Goal: Task Accomplishment & Management: Use online tool/utility

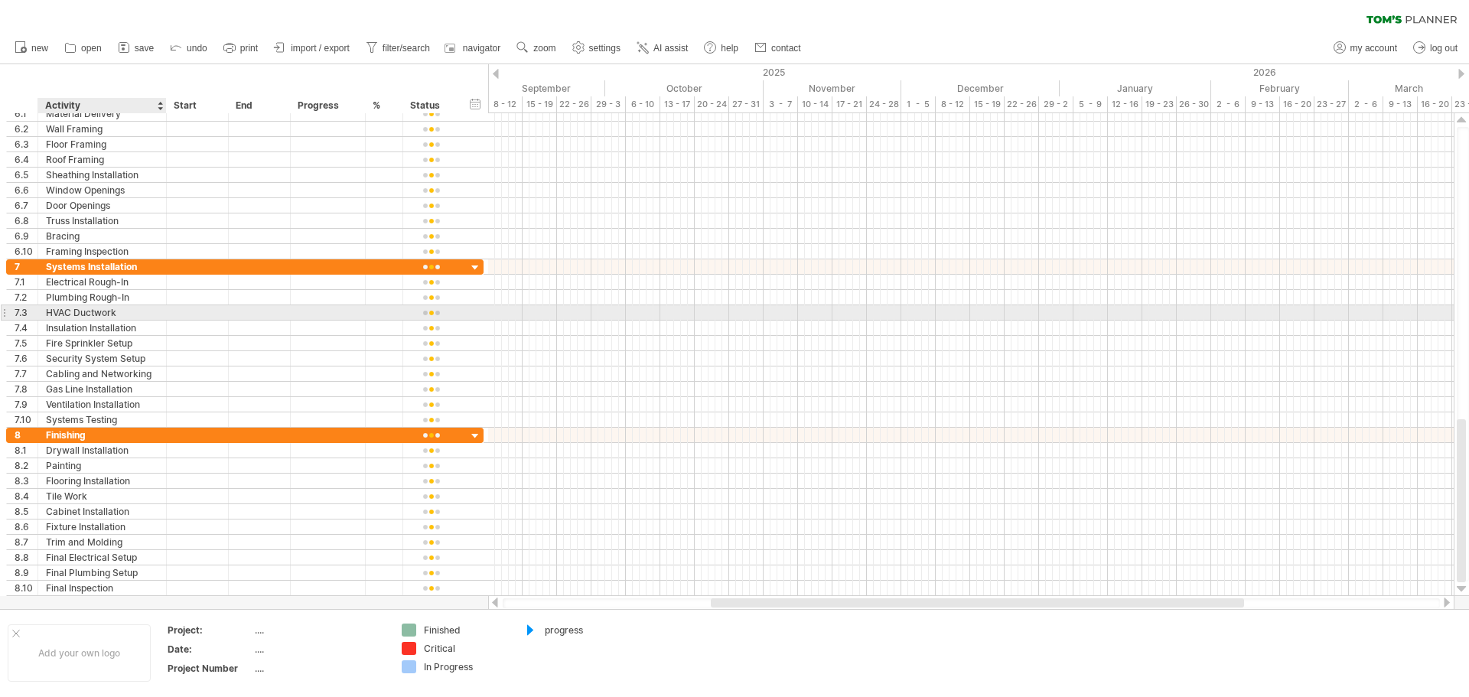
click at [75, 307] on div "HVAC Ductwork" at bounding box center [102, 312] width 112 height 15
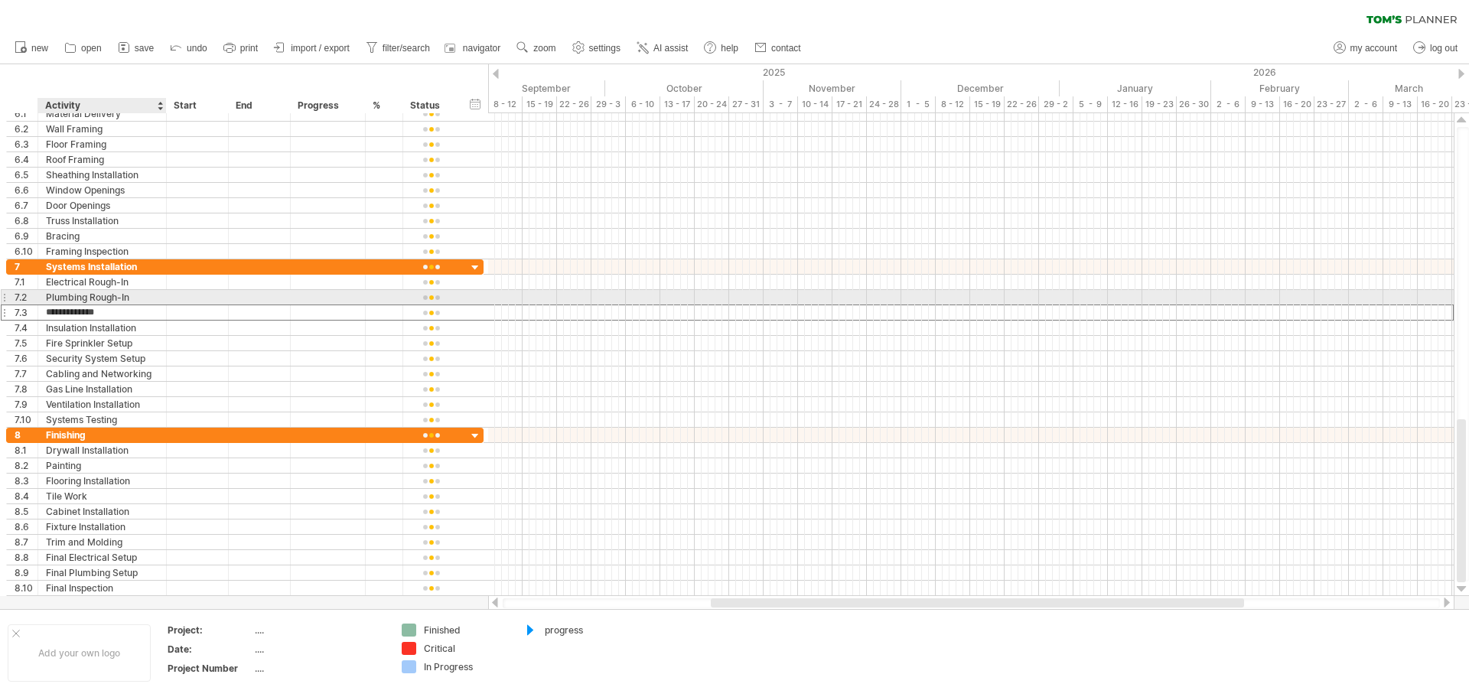
click at [77, 292] on div "Plumbing Rough-In" at bounding box center [102, 297] width 112 height 15
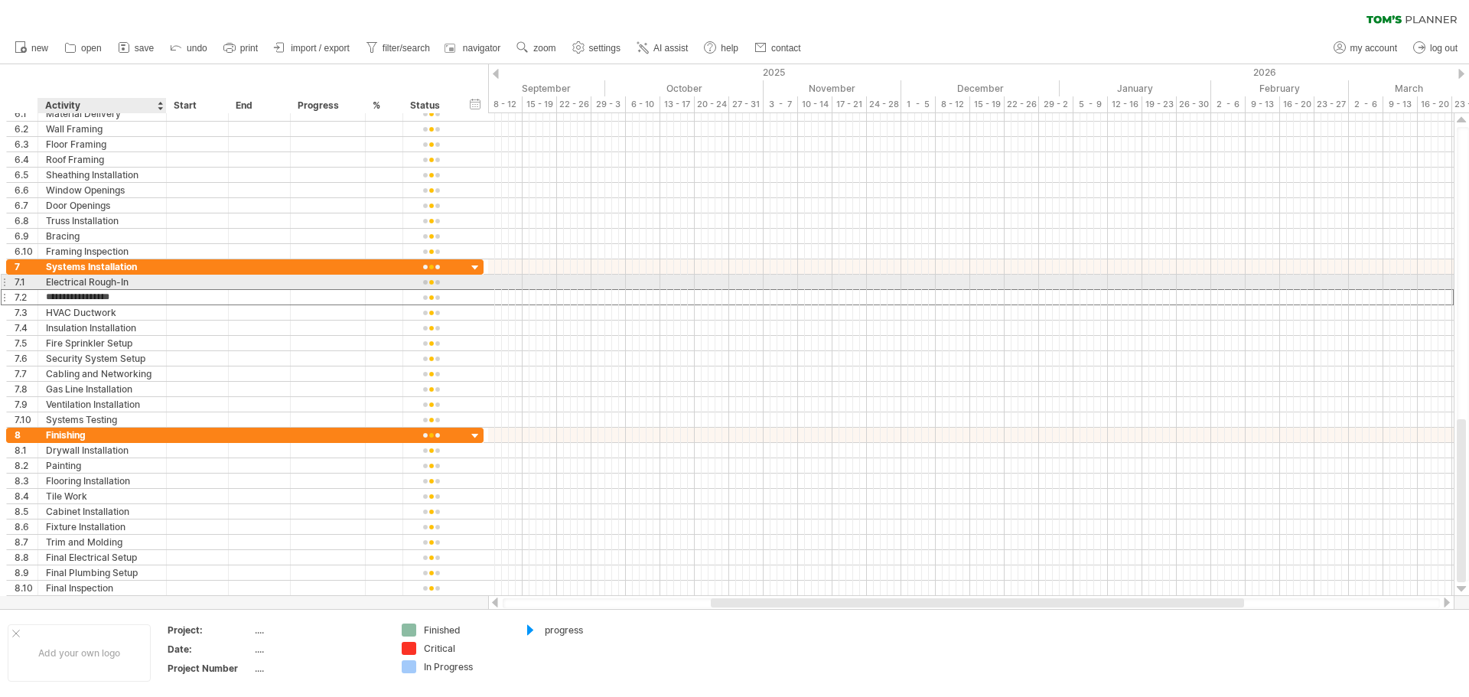
click at [79, 283] on div "Electrical Rough-In" at bounding box center [102, 282] width 112 height 15
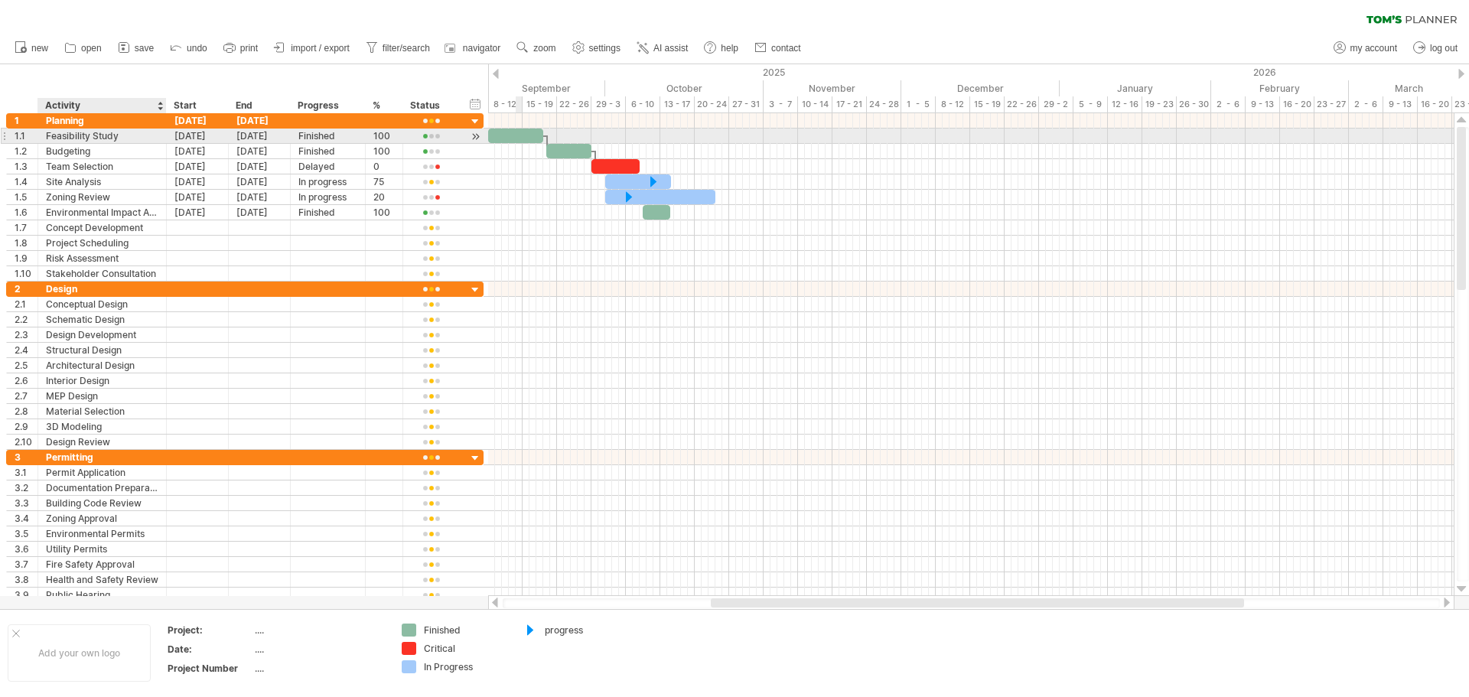
click at [64, 137] on div "Feasibility Study" at bounding box center [102, 136] width 112 height 15
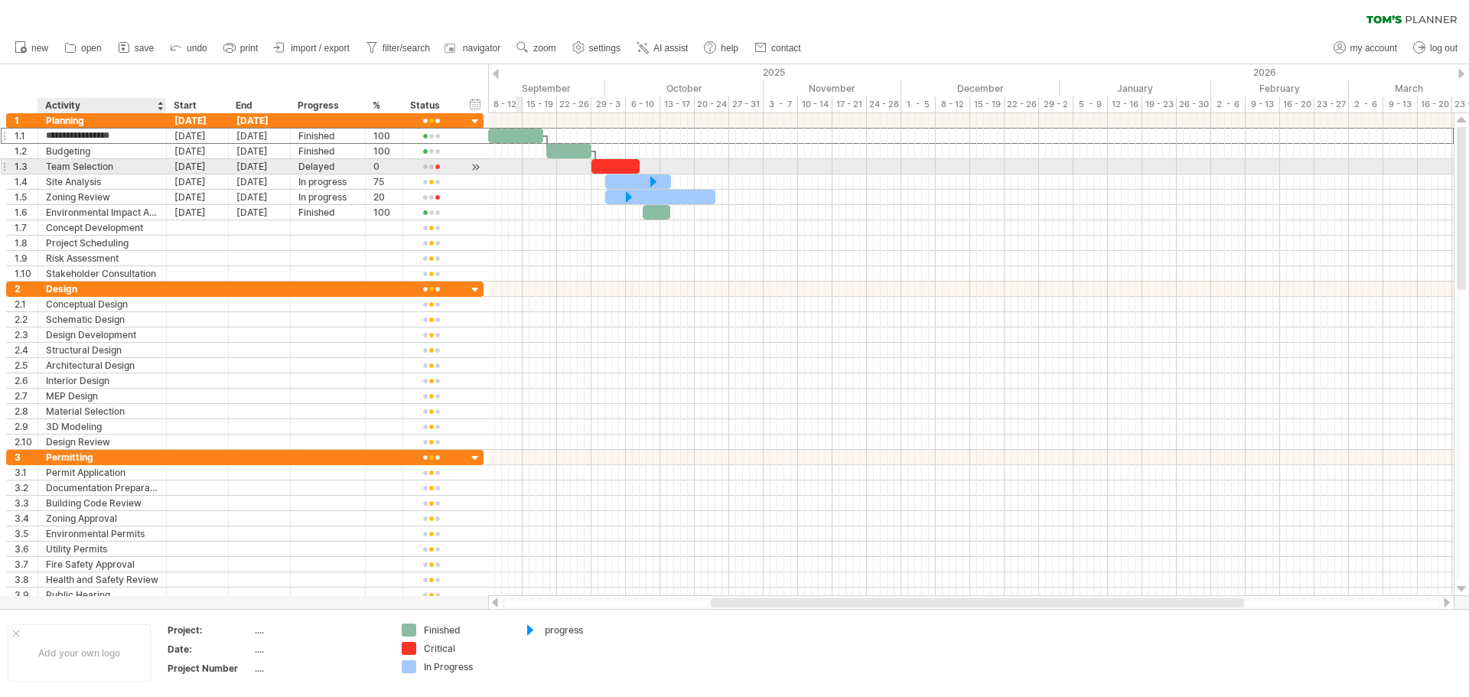
click at [66, 167] on div "Team Selection" at bounding box center [102, 166] width 112 height 15
click at [71, 151] on div "Budgeting" at bounding box center [102, 151] width 112 height 15
click at [68, 166] on div "Team Selection" at bounding box center [102, 166] width 112 height 15
click at [64, 185] on div "Site Analysis" at bounding box center [102, 181] width 112 height 15
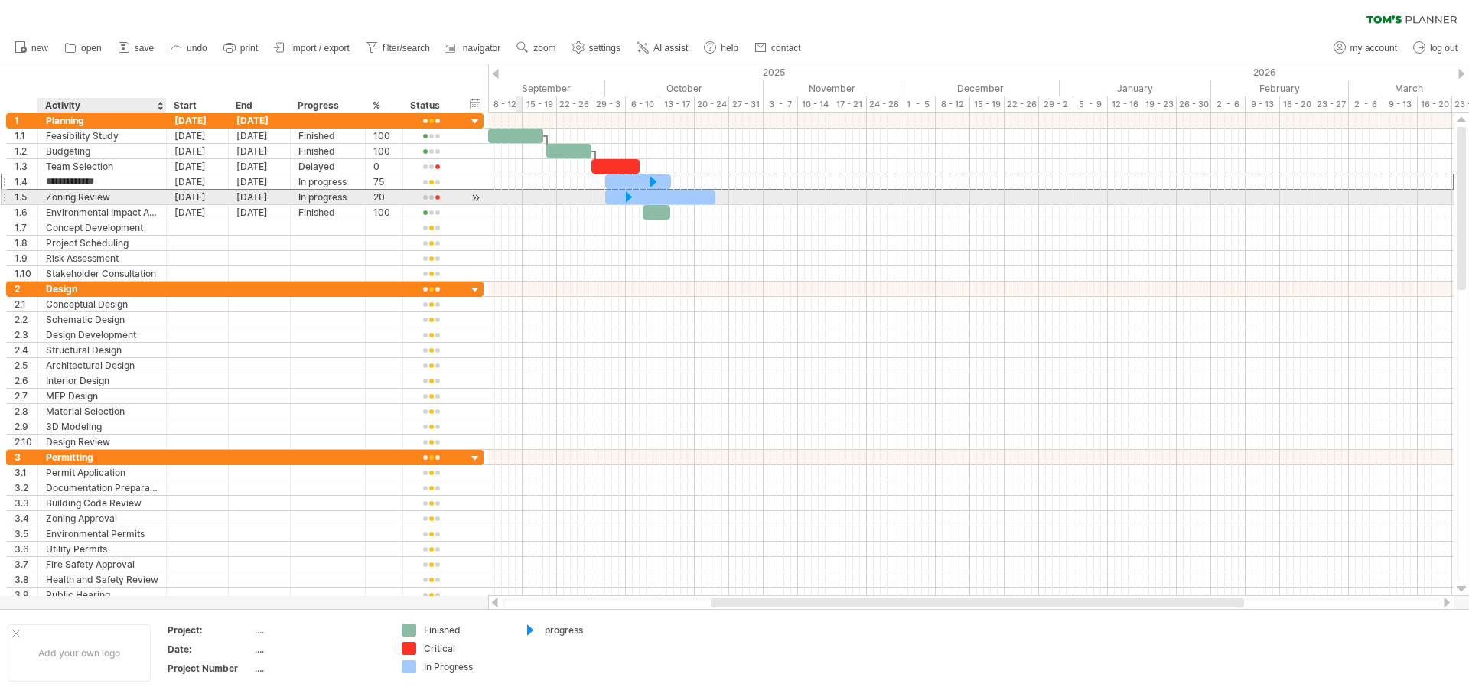
click at [62, 199] on div "Zoning Review" at bounding box center [102, 197] width 112 height 15
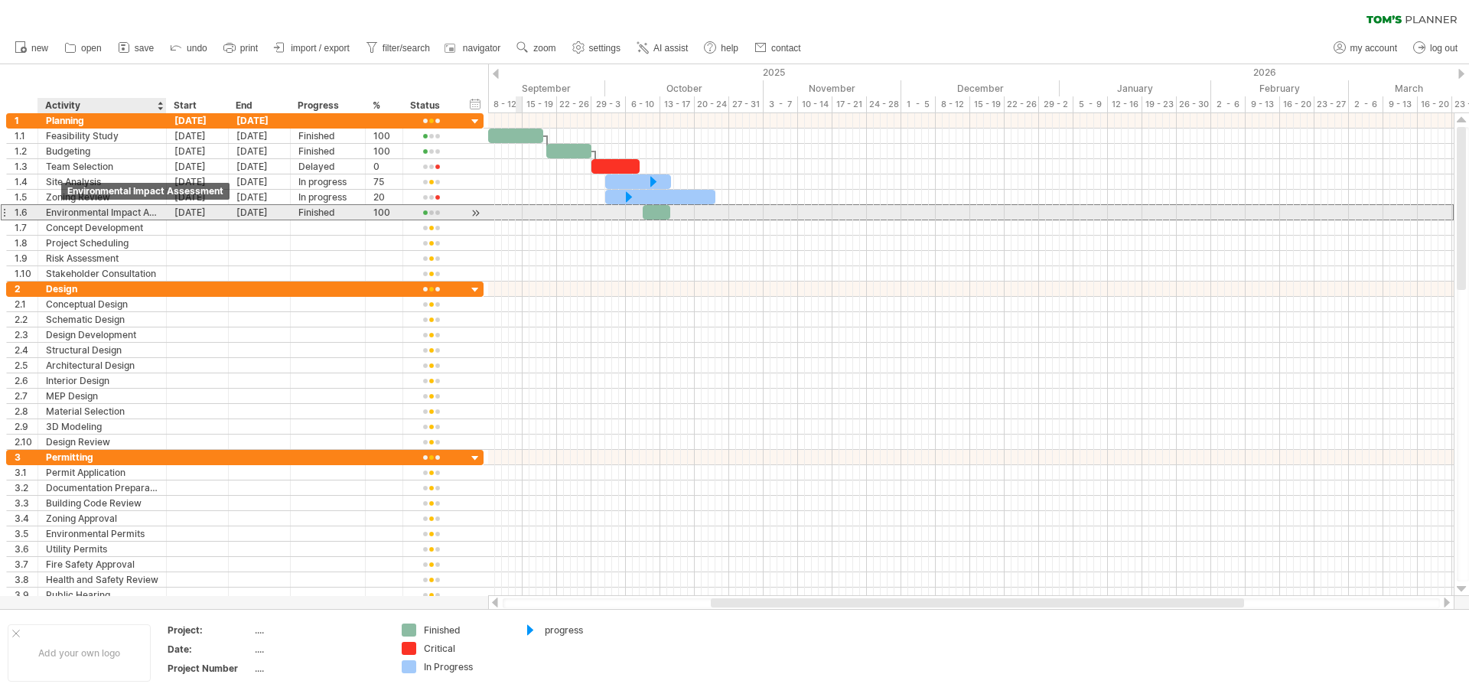
click at [62, 211] on div "Environmental Impact Assessment" at bounding box center [102, 212] width 112 height 15
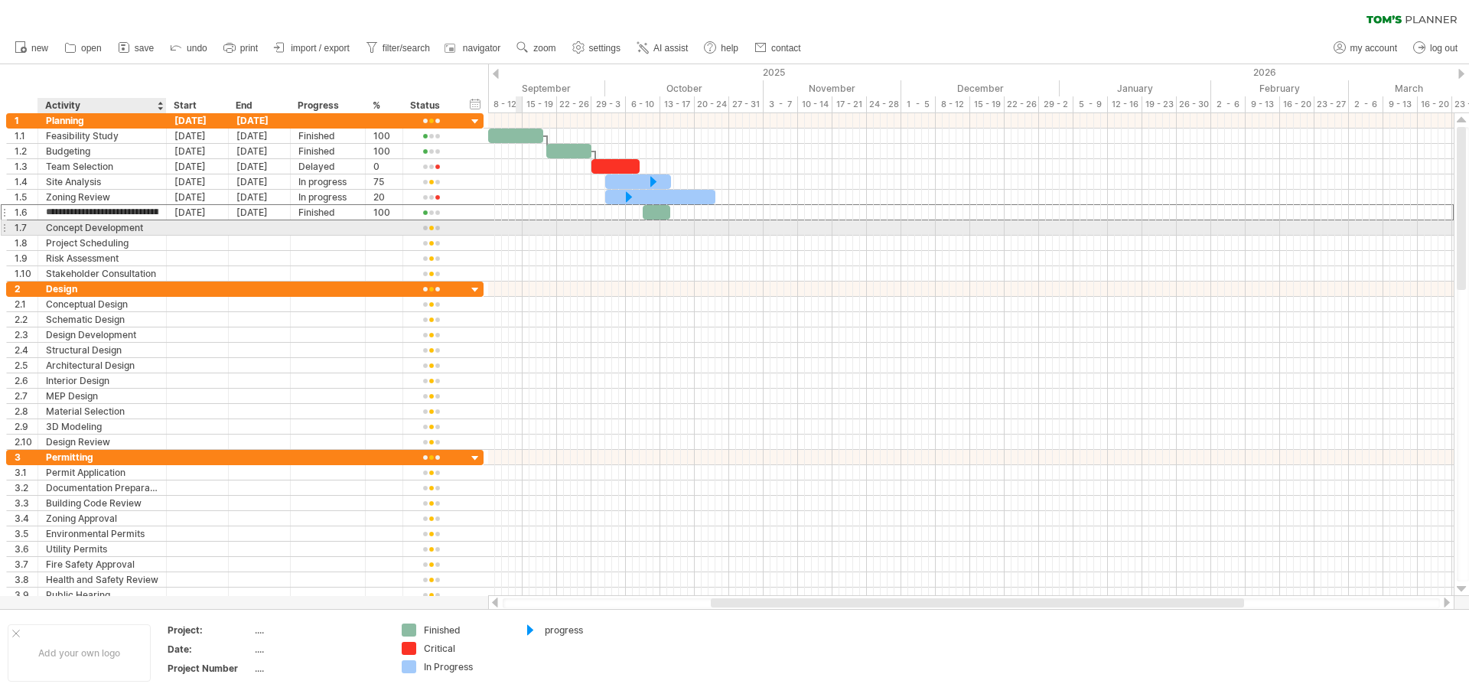
click at [64, 221] on div "Concept Development" at bounding box center [102, 227] width 112 height 15
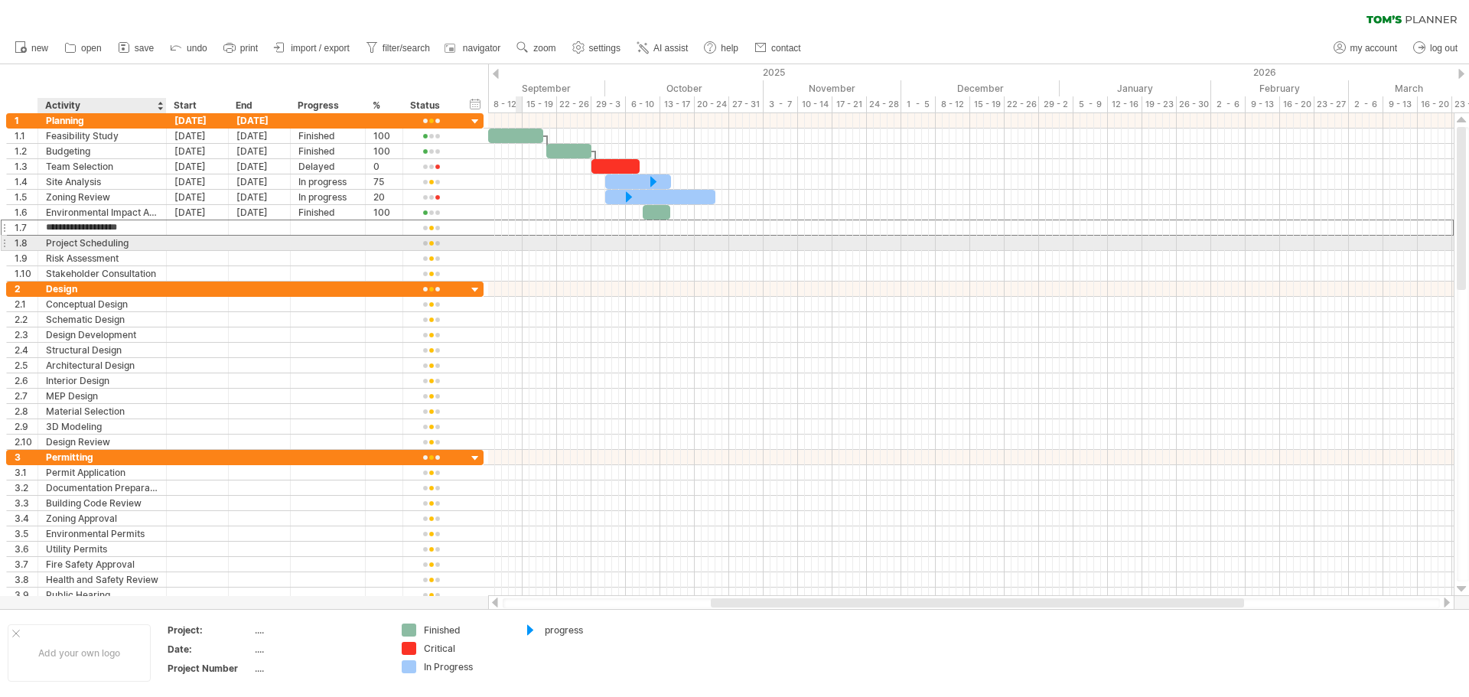
click at [63, 238] on div "Project Scheduling" at bounding box center [102, 243] width 112 height 15
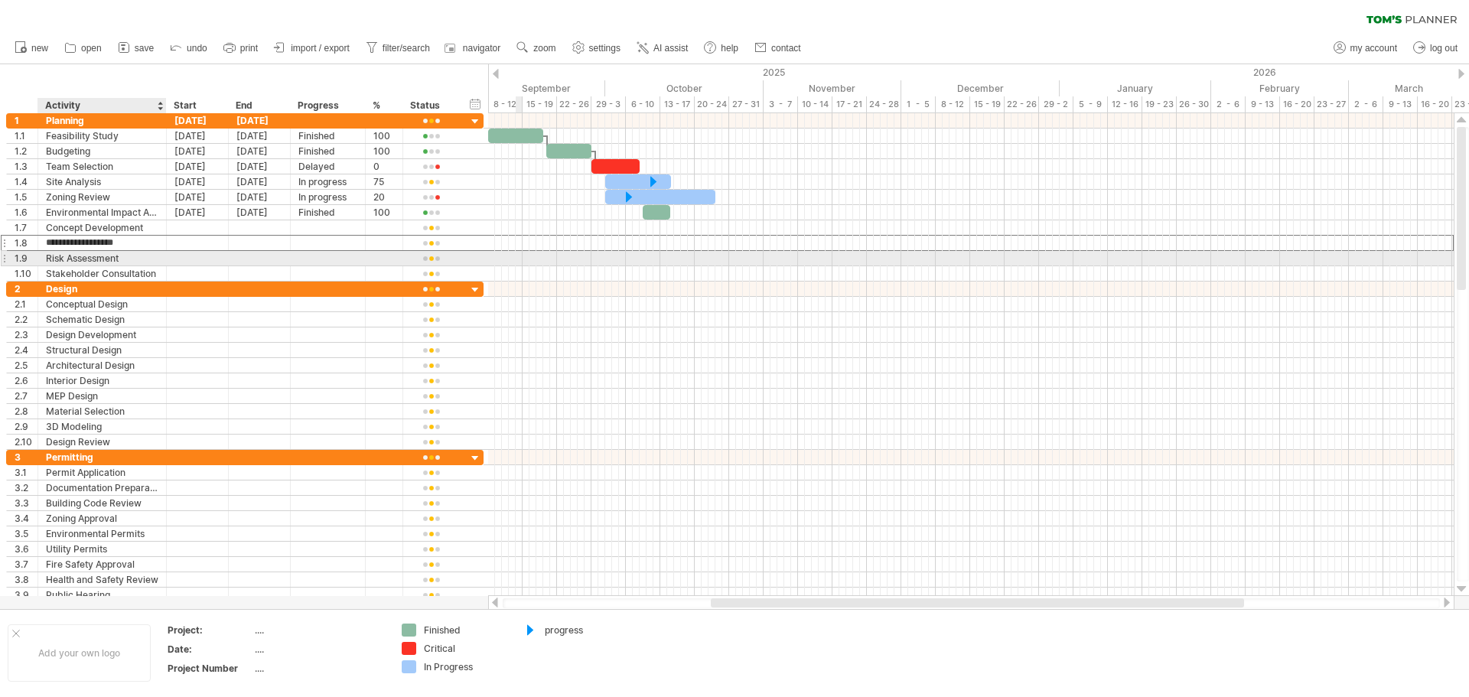
click at [63, 256] on div "Risk Assessment" at bounding box center [102, 258] width 112 height 15
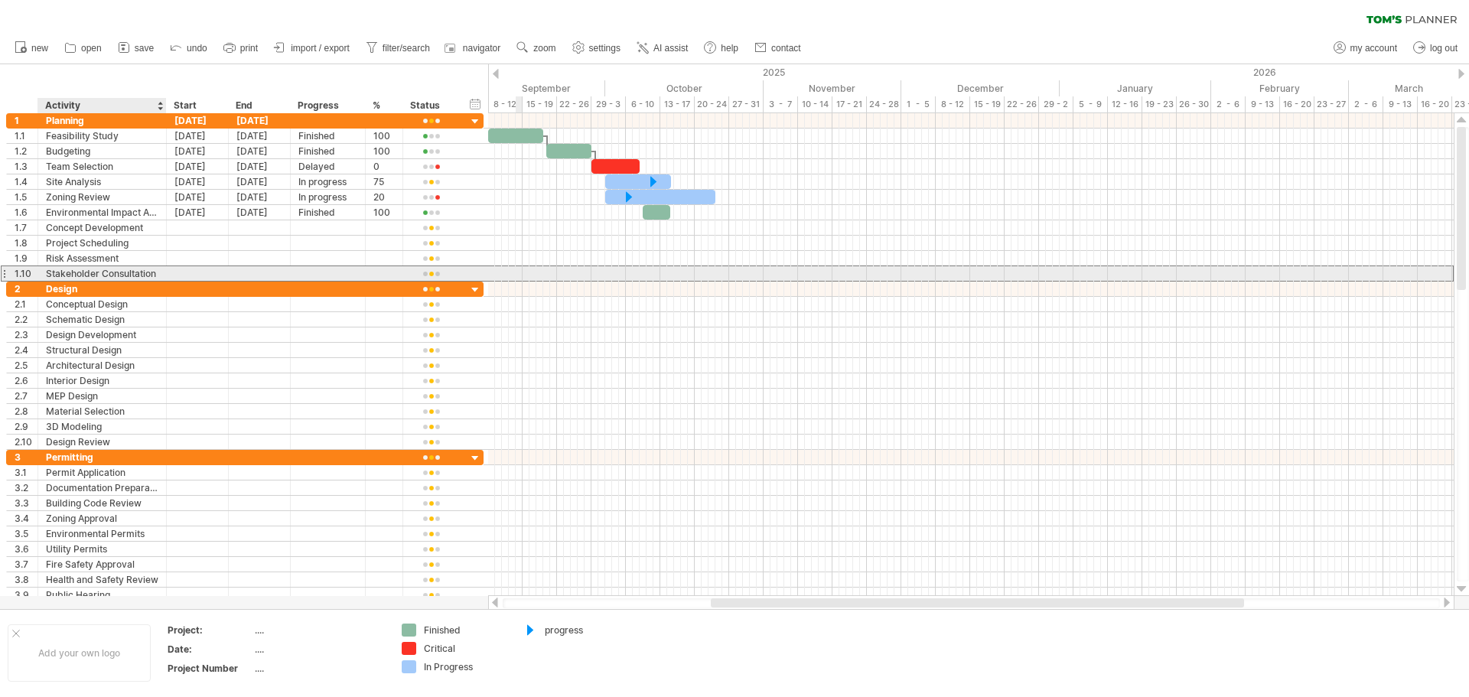
click at [61, 272] on div "Stakeholder Consultation" at bounding box center [102, 273] width 112 height 15
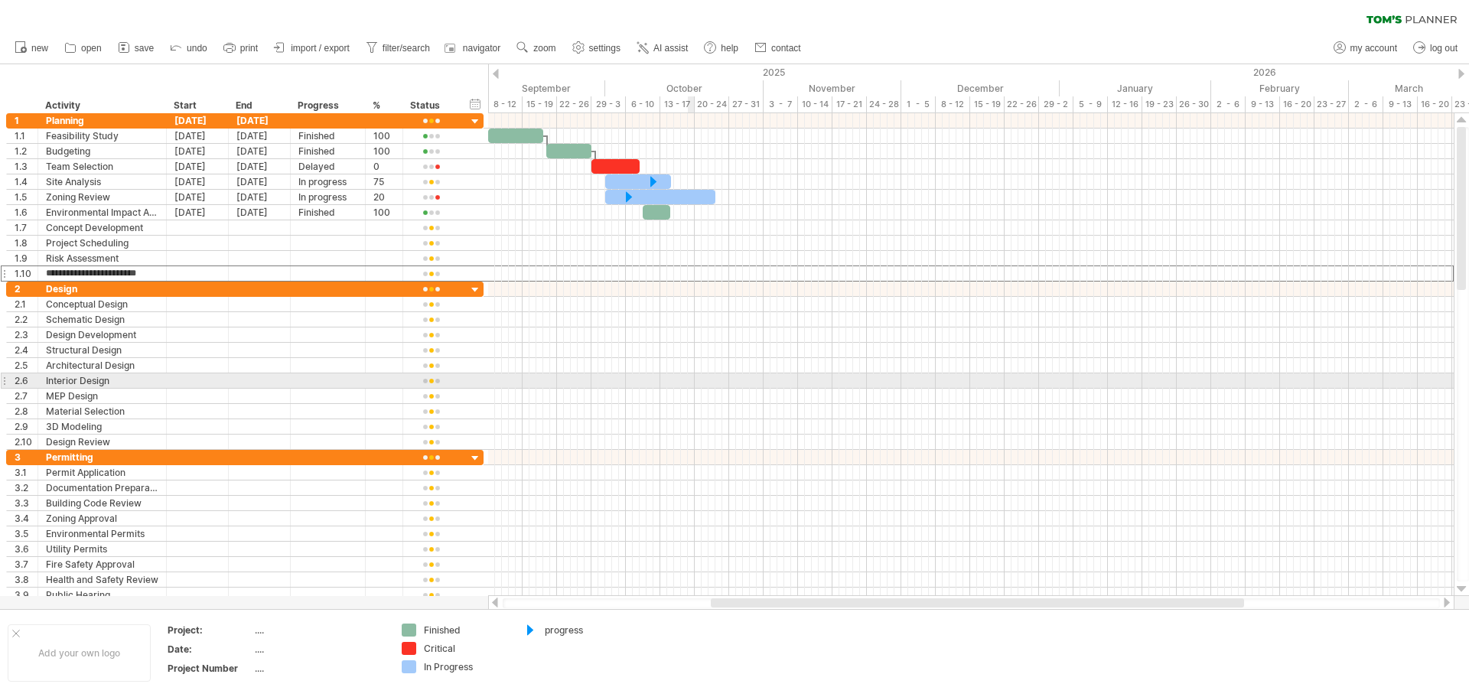
click at [688, 380] on div at bounding box center [971, 380] width 966 height 15
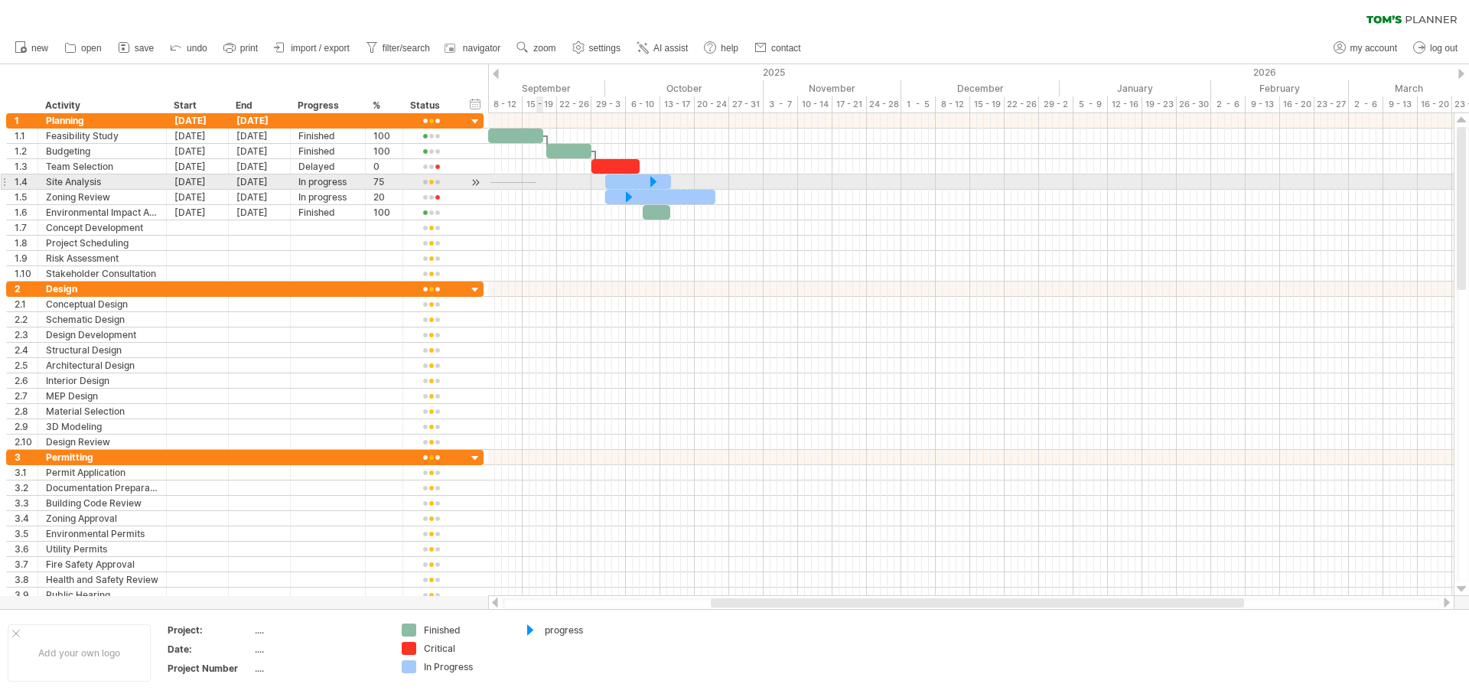
drag, startPoint x: 490, startPoint y: 182, endPoint x: 536, endPoint y: 183, distance: 45.9
click at [536, 183] on div at bounding box center [971, 181] width 966 height 15
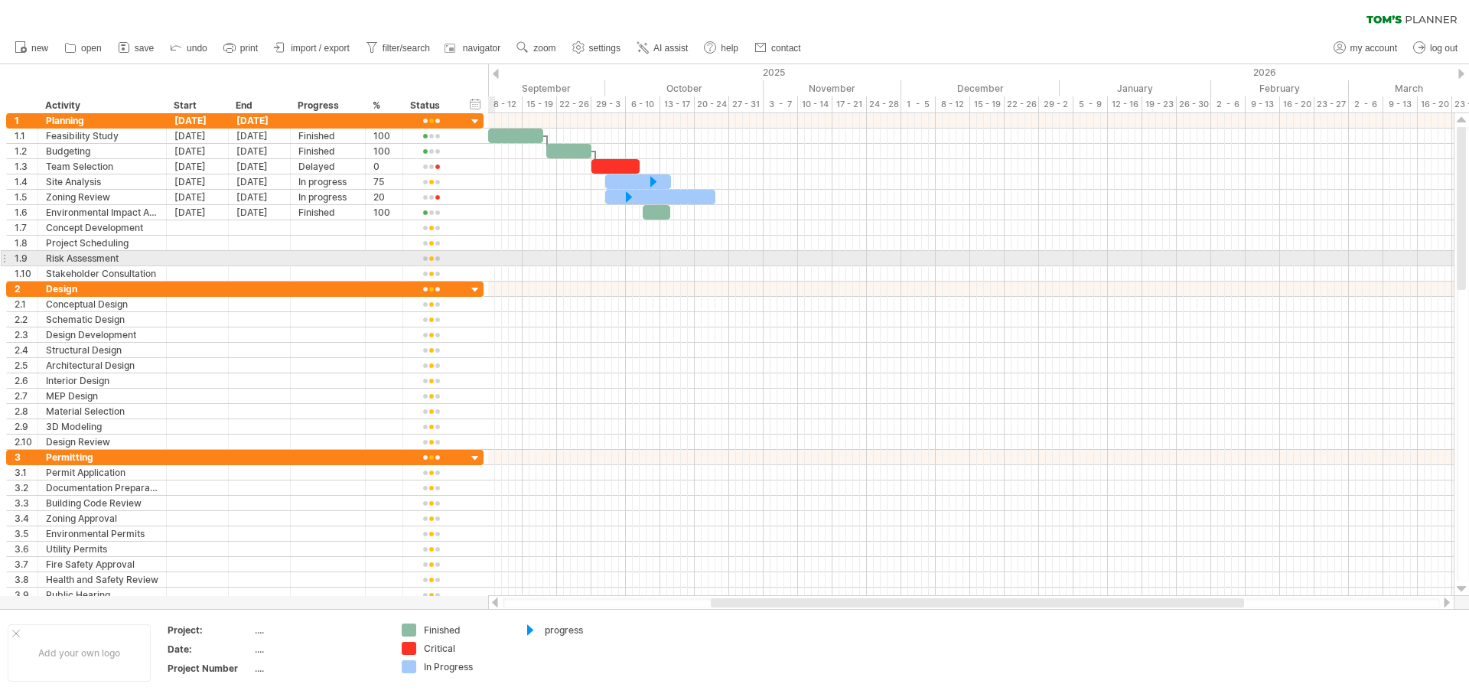
click at [484, 262] on div "**********" at bounding box center [244, 258] width 477 height 15
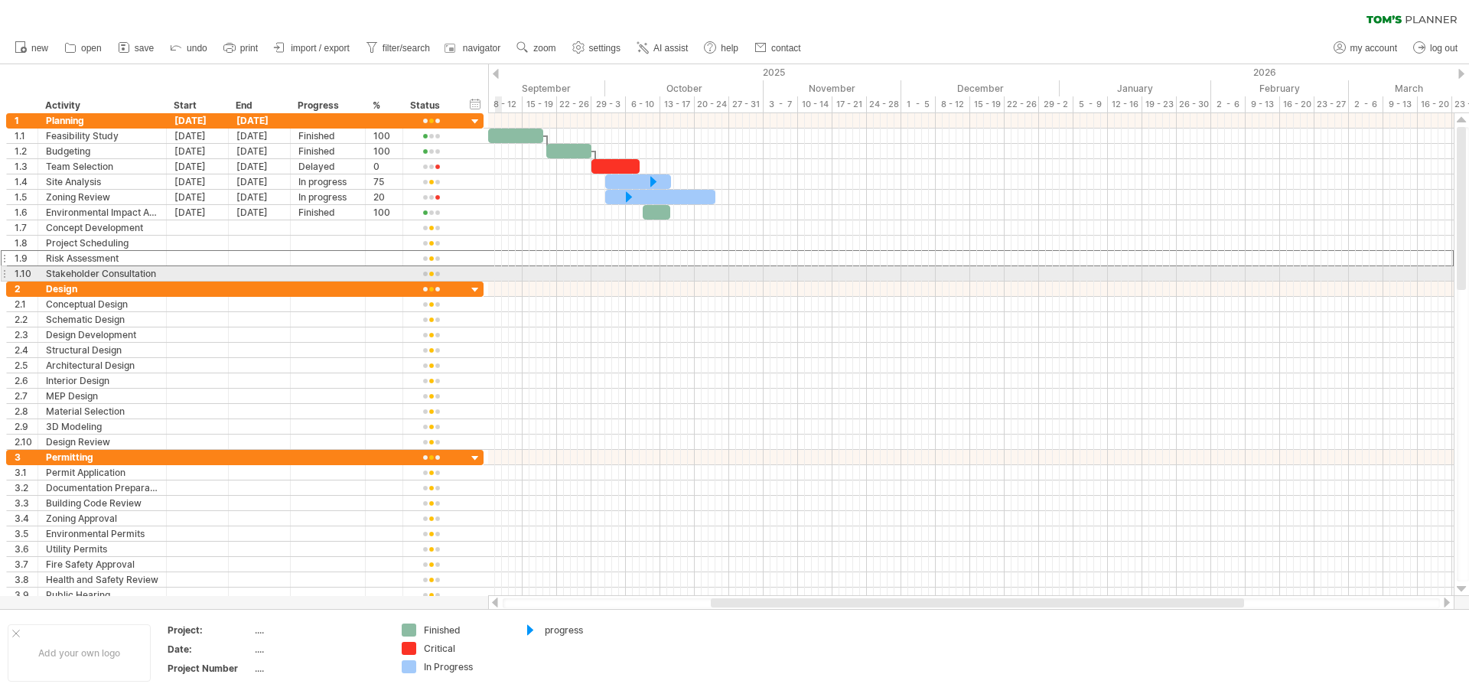
click at [498, 270] on div at bounding box center [971, 273] width 966 height 15
click at [552, 271] on div at bounding box center [971, 273] width 966 height 15
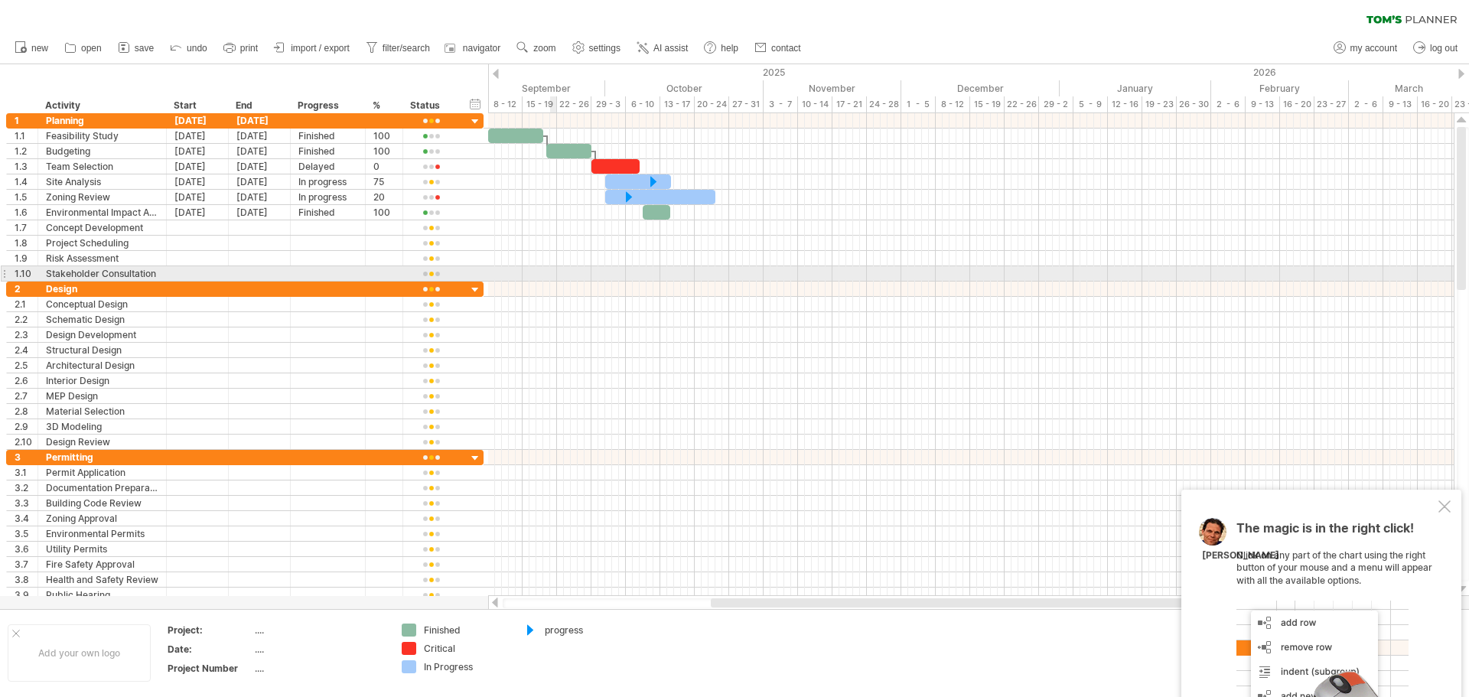
click at [552, 271] on div at bounding box center [971, 273] width 966 height 15
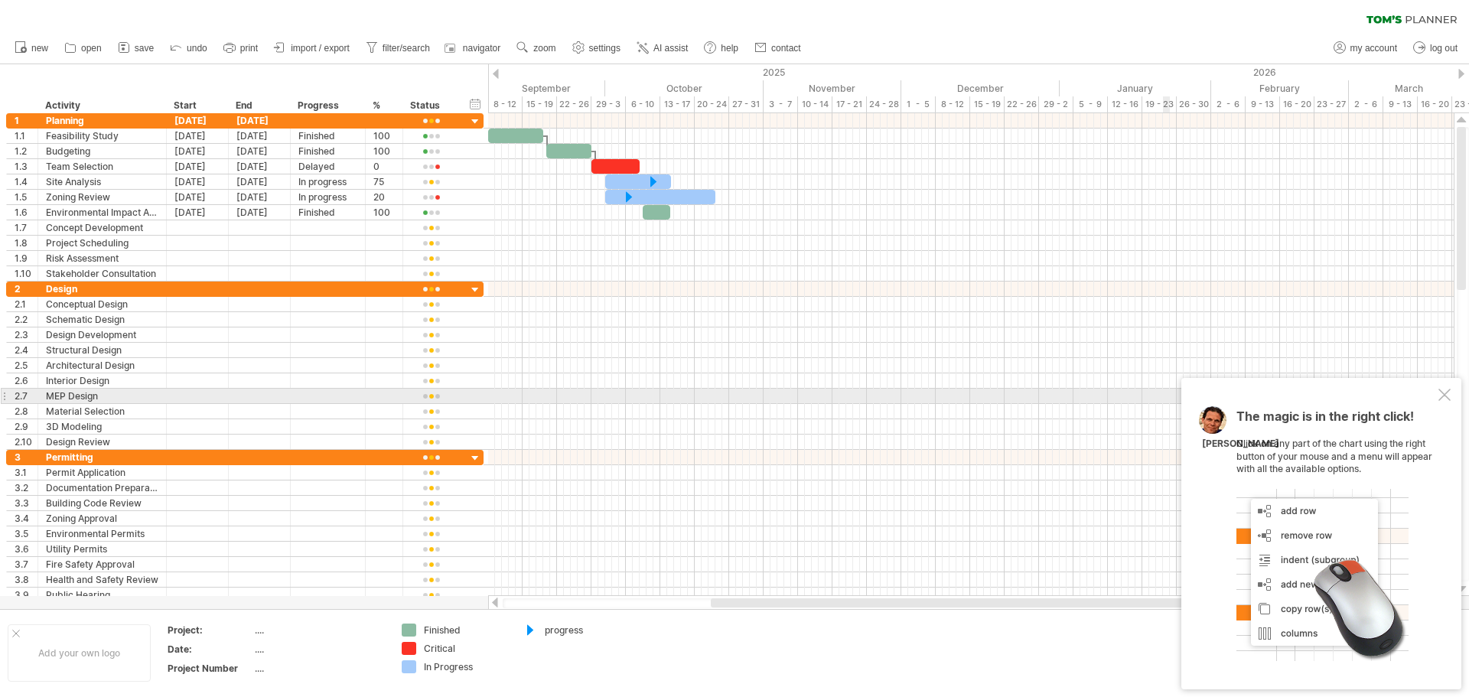
click at [1444, 393] on div at bounding box center [1444, 395] width 12 height 12
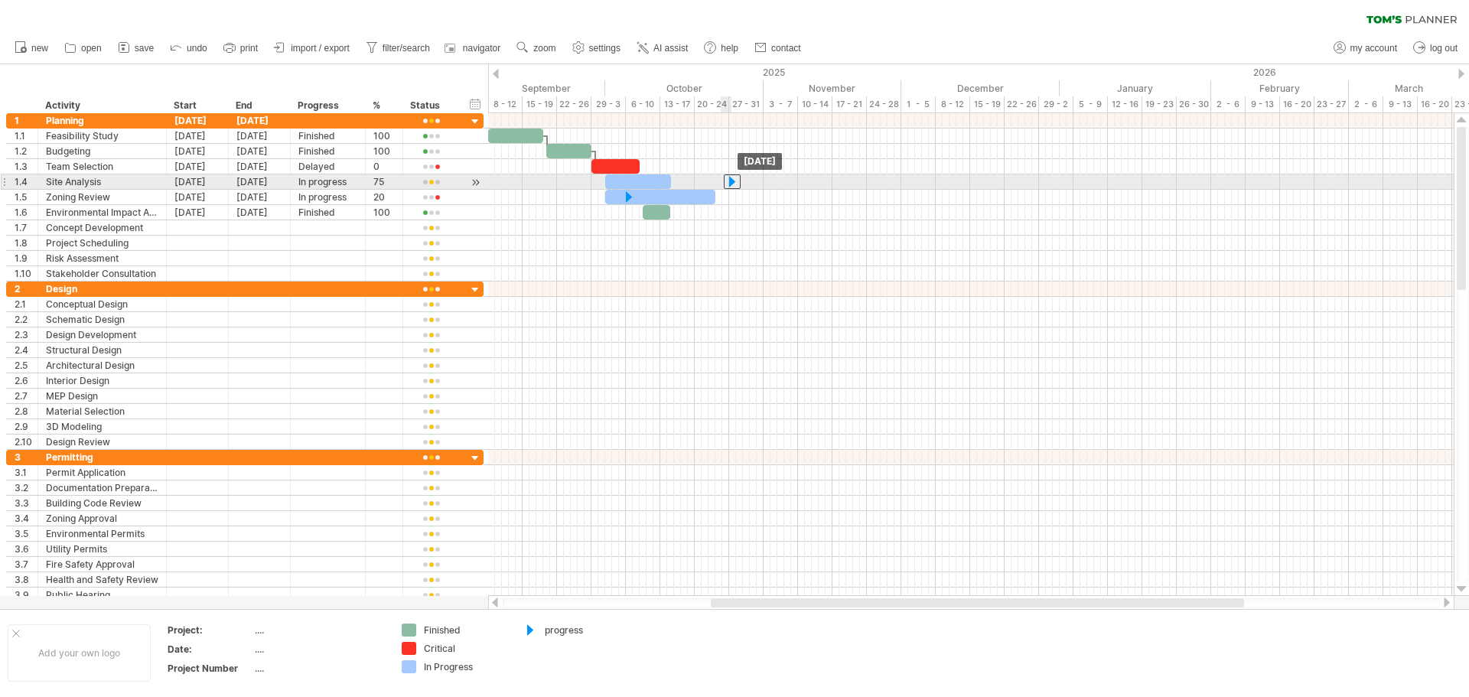
drag, startPoint x: 654, startPoint y: 182, endPoint x: 732, endPoint y: 182, distance: 78.0
click at [732, 182] on div at bounding box center [732, 181] width 17 height 15
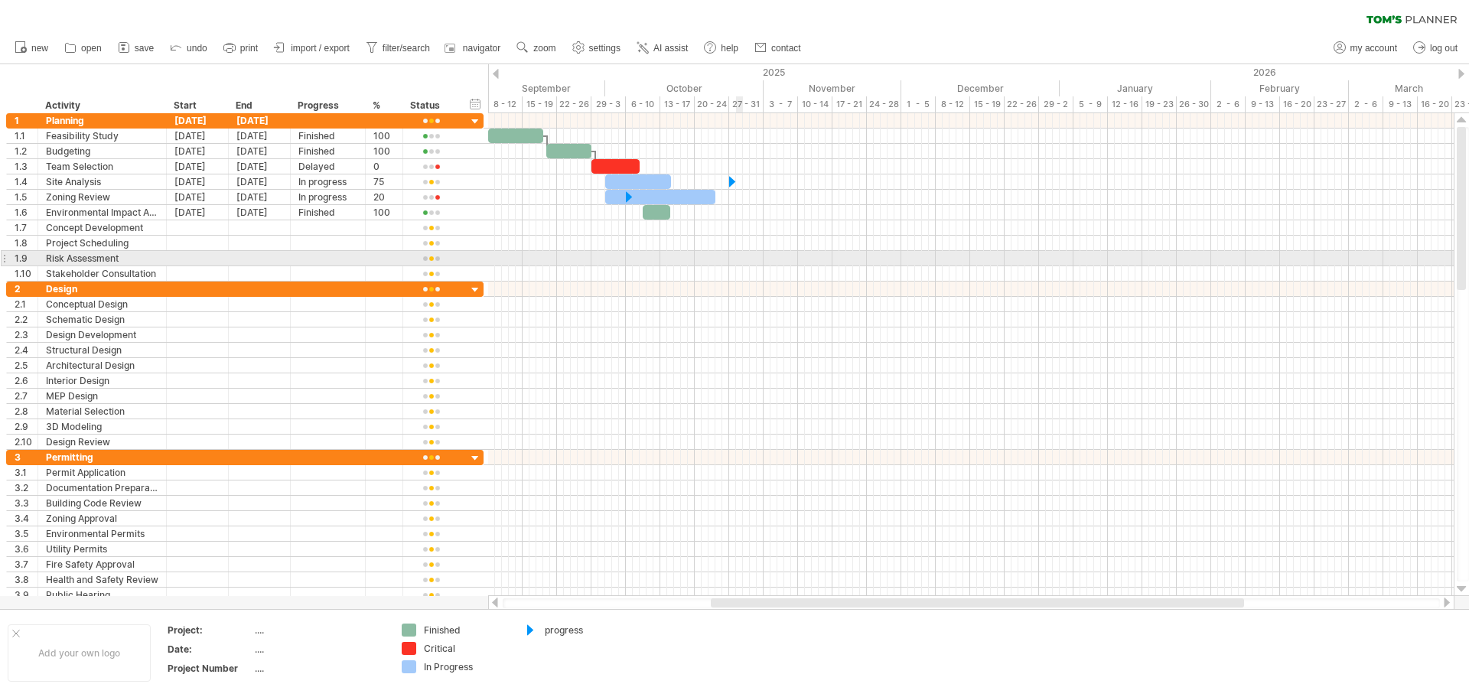
click at [742, 257] on div at bounding box center [971, 258] width 966 height 15
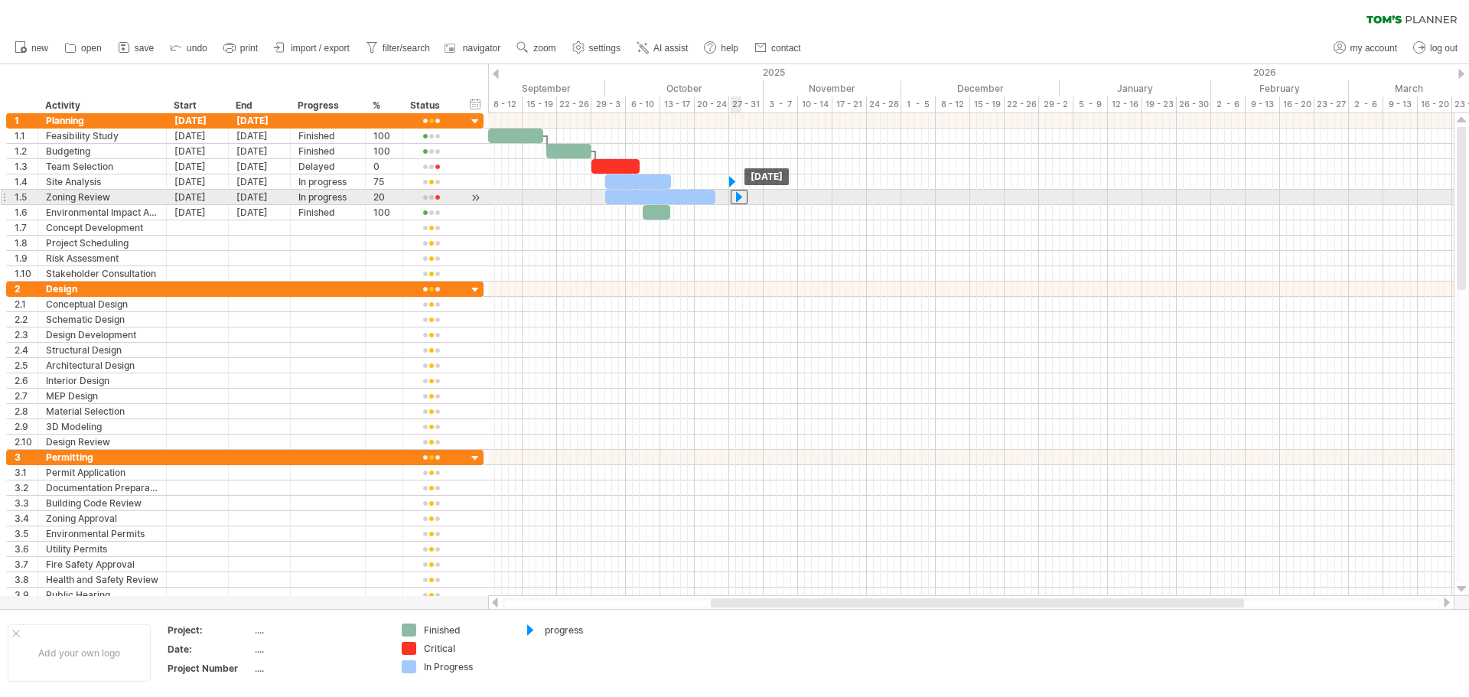
drag, startPoint x: 627, startPoint y: 197, endPoint x: 738, endPoint y: 197, distance: 110.2
click at [738, 197] on div at bounding box center [739, 197] width 17 height 15
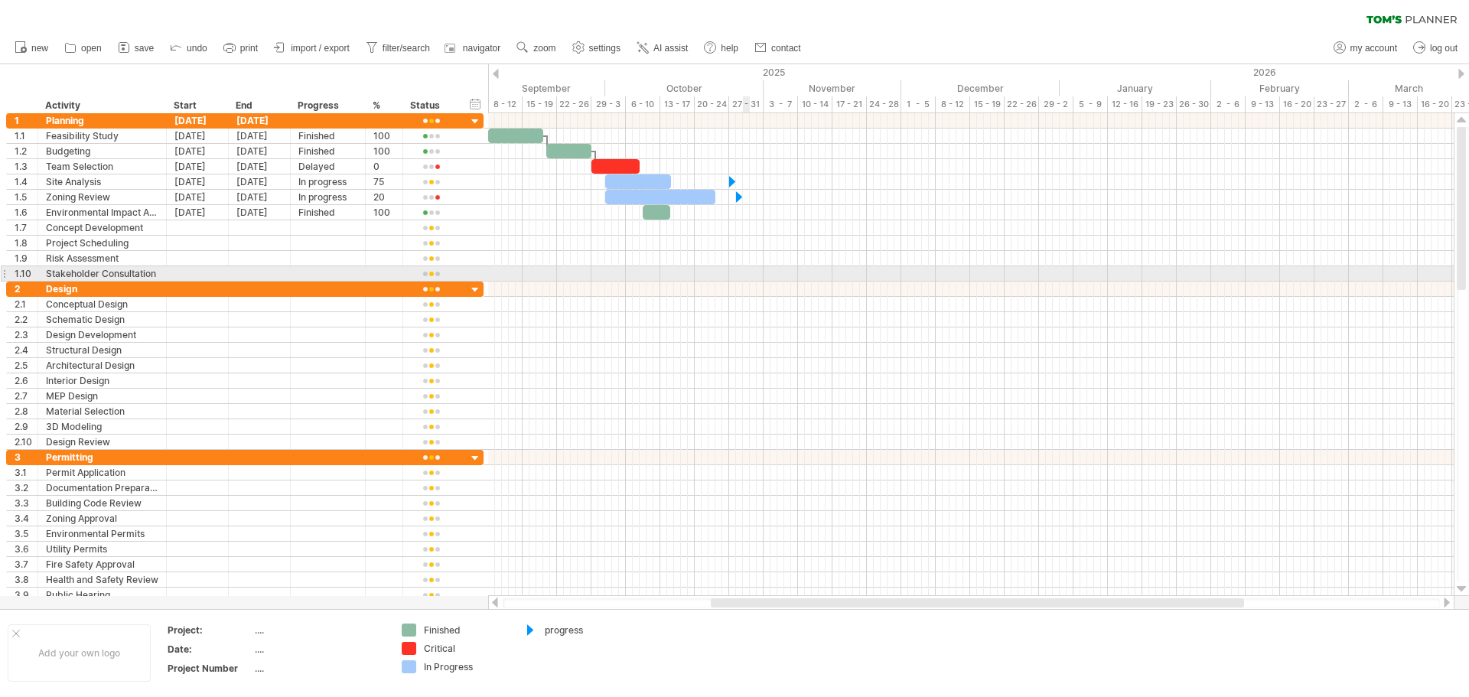
click at [749, 280] on div at bounding box center [971, 273] width 966 height 15
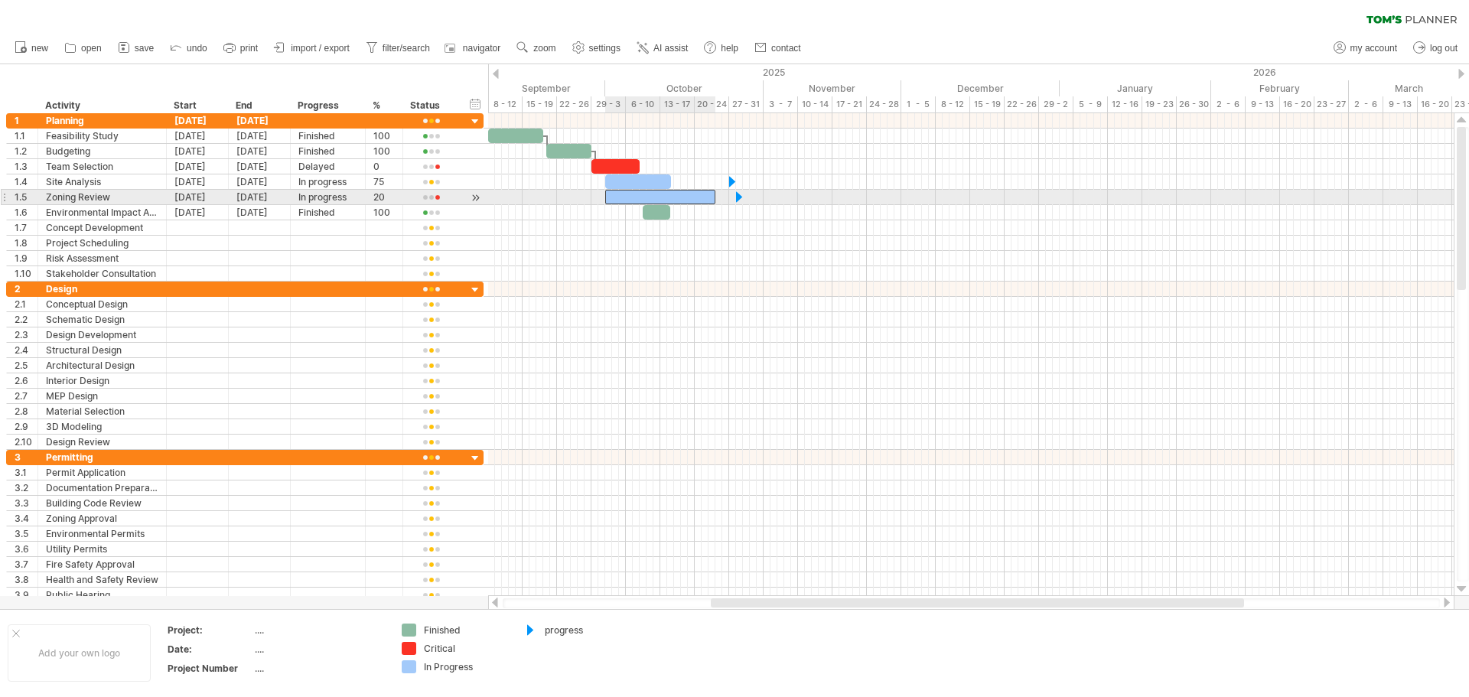
click at [653, 200] on div at bounding box center [660, 197] width 110 height 15
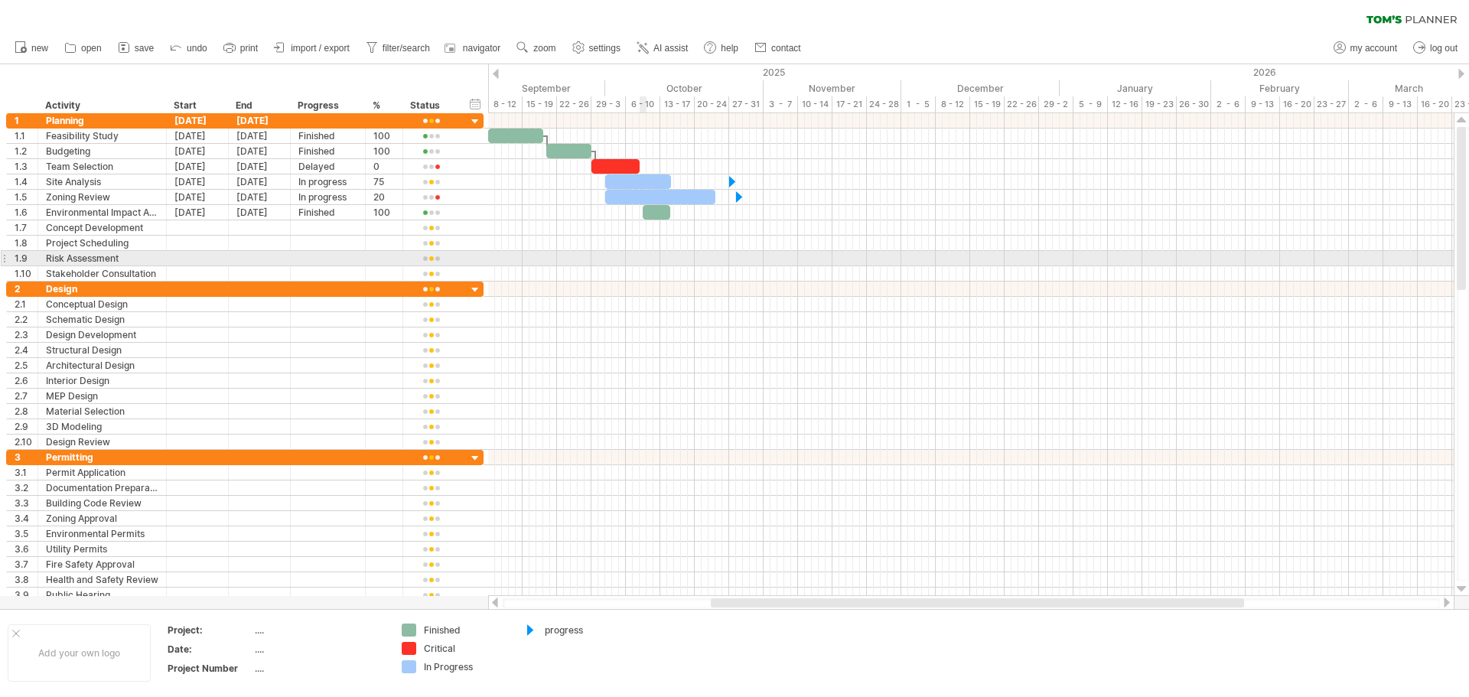
click at [643, 264] on div at bounding box center [971, 258] width 966 height 15
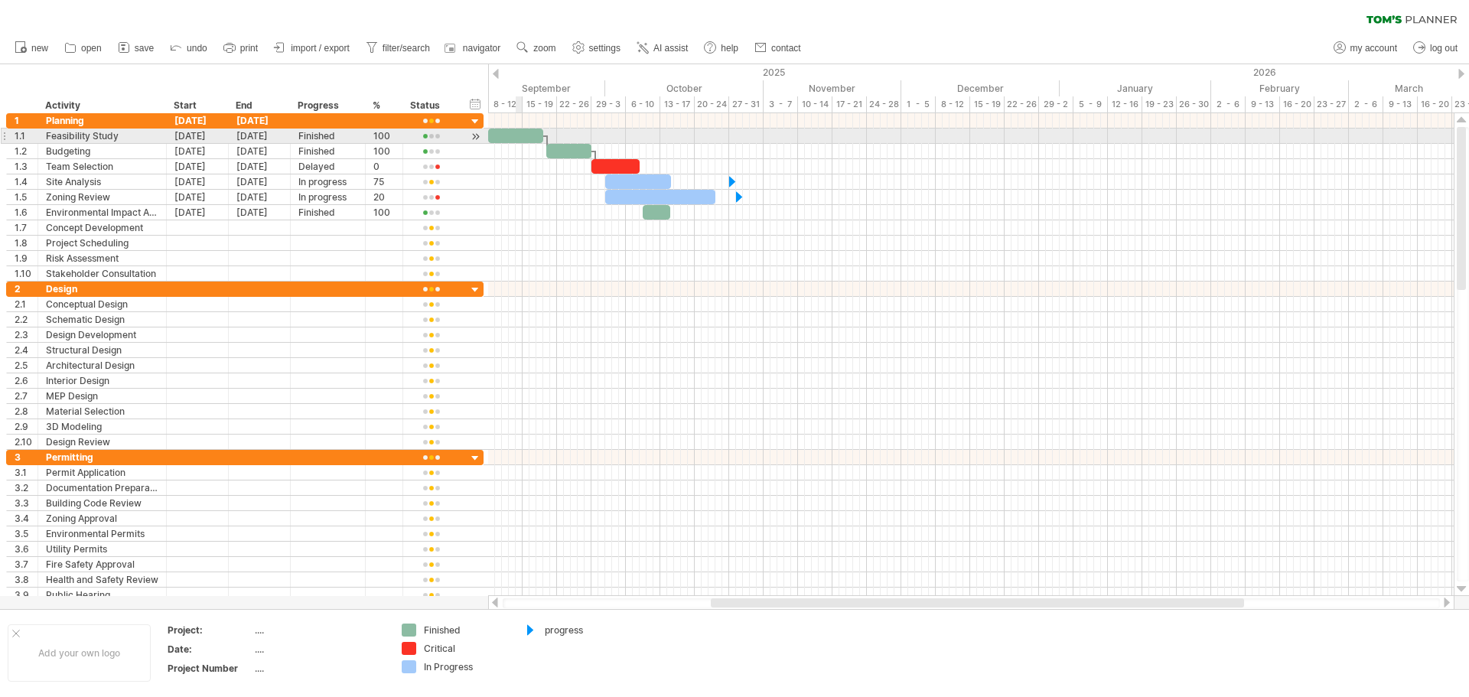
click at [514, 138] on div at bounding box center [515, 136] width 55 height 15
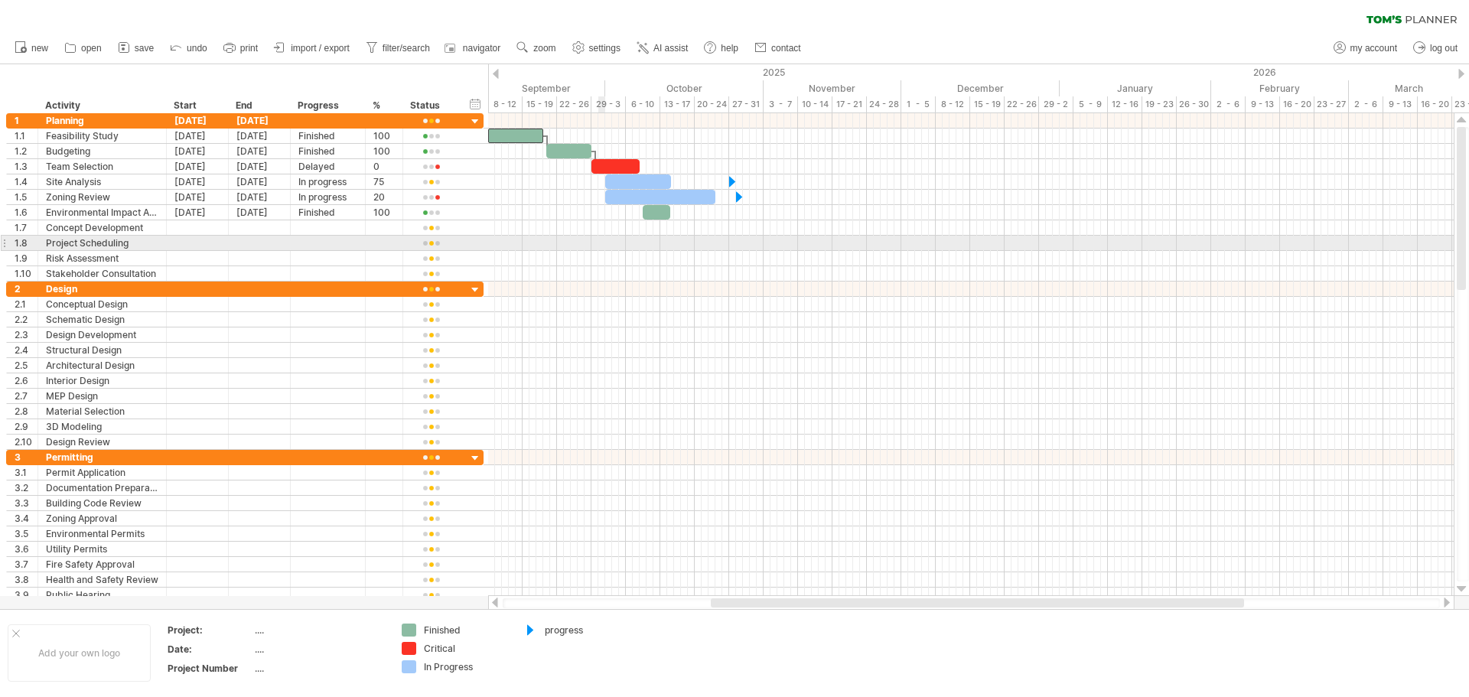
click at [669, 276] on div at bounding box center [971, 273] width 966 height 15
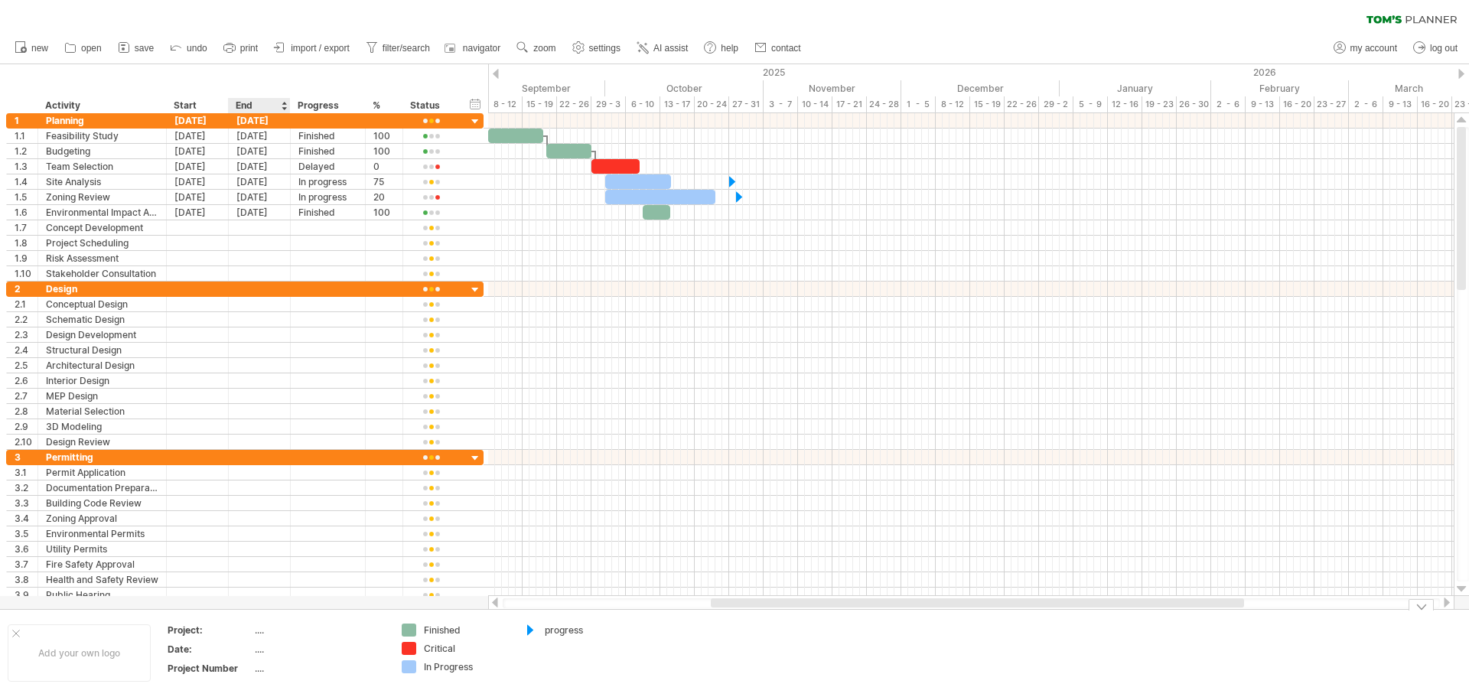
click at [258, 634] on div "...." at bounding box center [319, 630] width 129 height 13
type input "**********"
click at [262, 647] on div "...." at bounding box center [319, 649] width 129 height 13
type input "**********"
click at [264, 671] on div "...." at bounding box center [319, 668] width 129 height 13
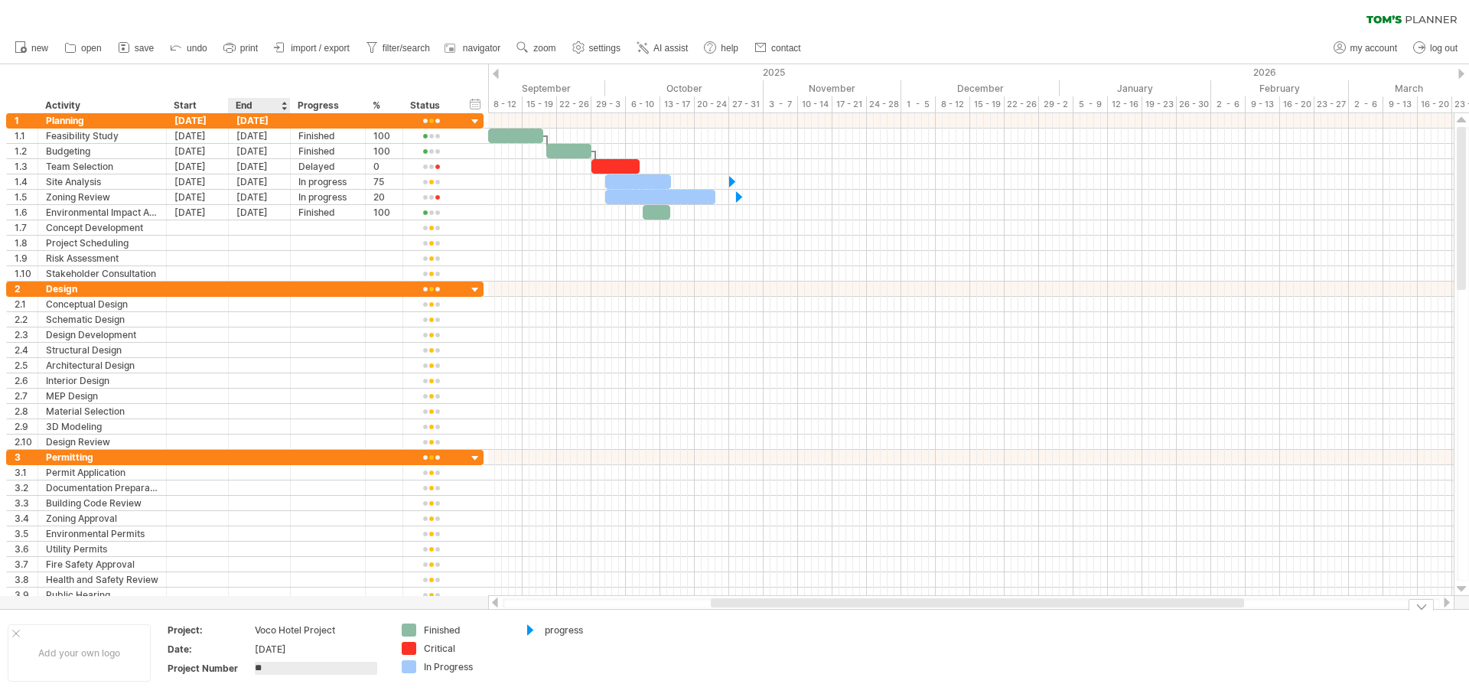
type input "***"
click at [77, 658] on div "Add your own logo" at bounding box center [79, 652] width 143 height 57
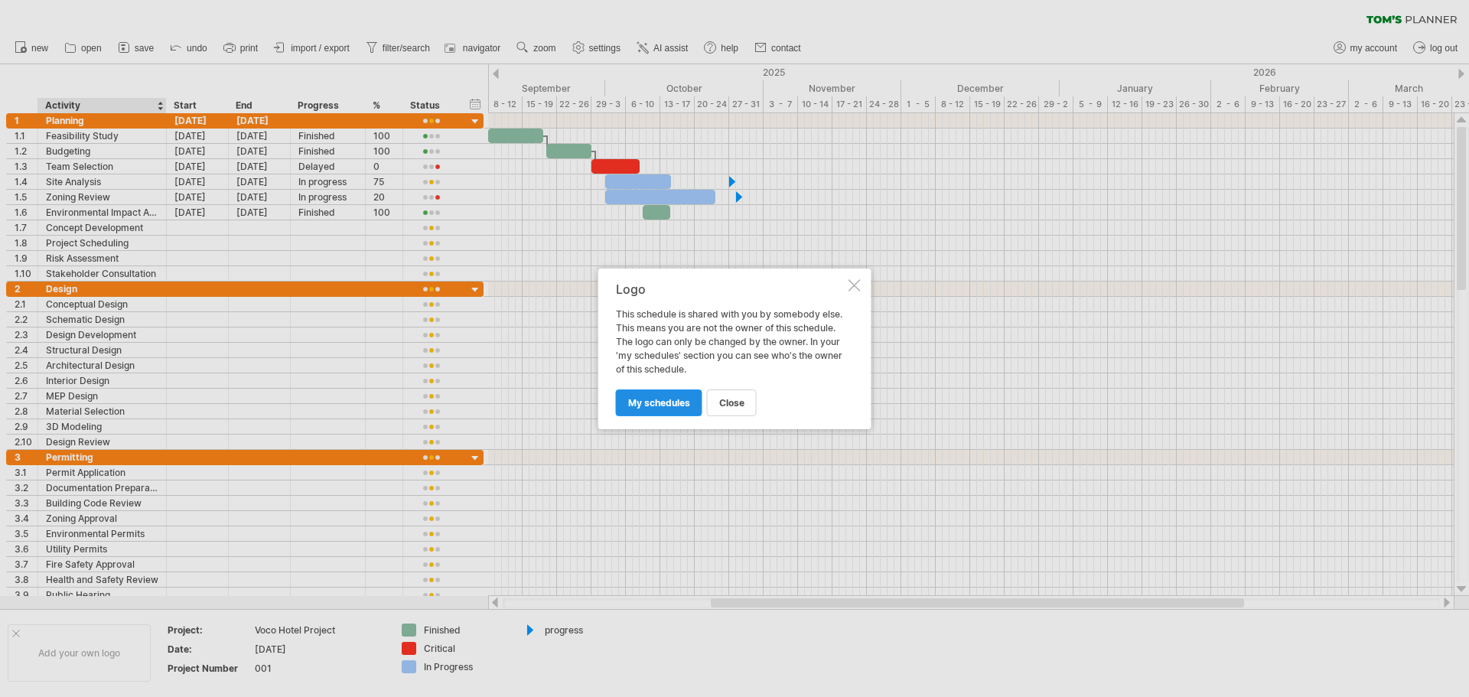
click at [686, 404] on span "my schedules" at bounding box center [659, 402] width 62 height 11
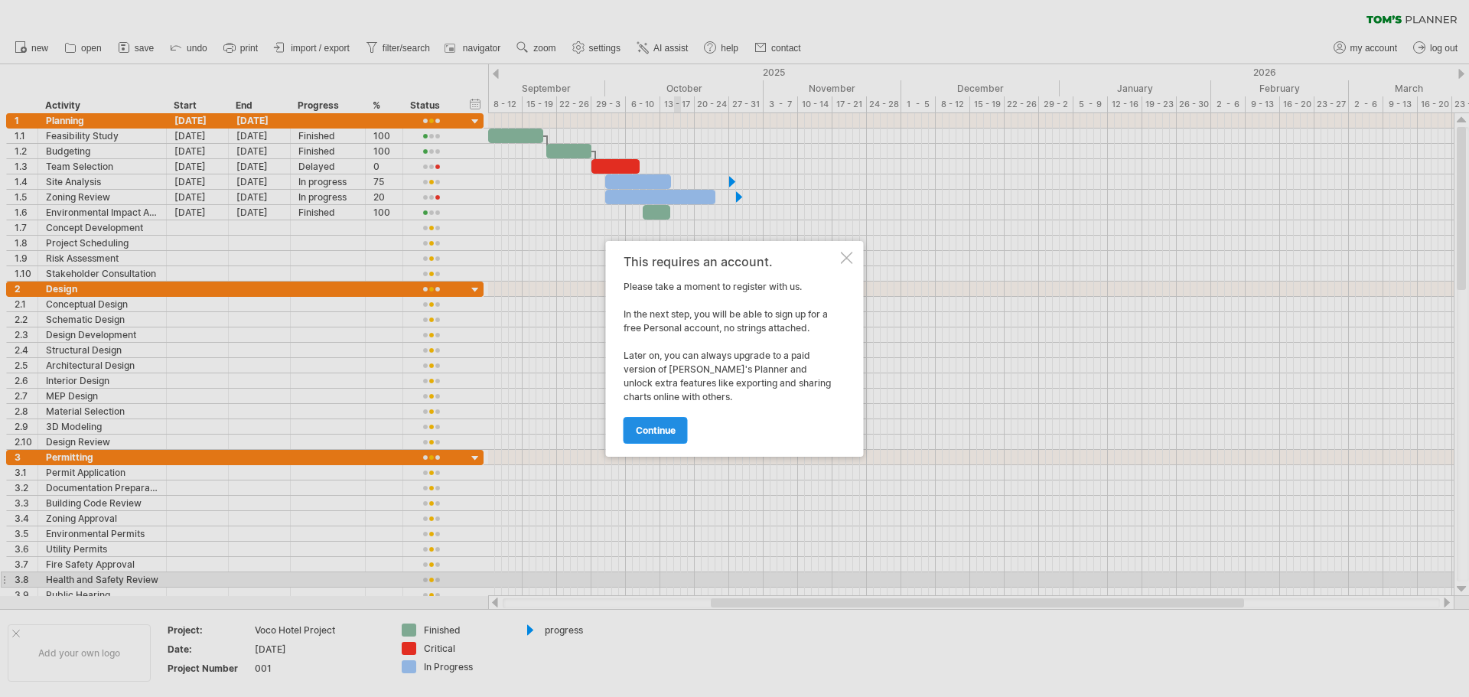
click at [678, 426] on link "continue" at bounding box center [656, 430] width 64 height 27
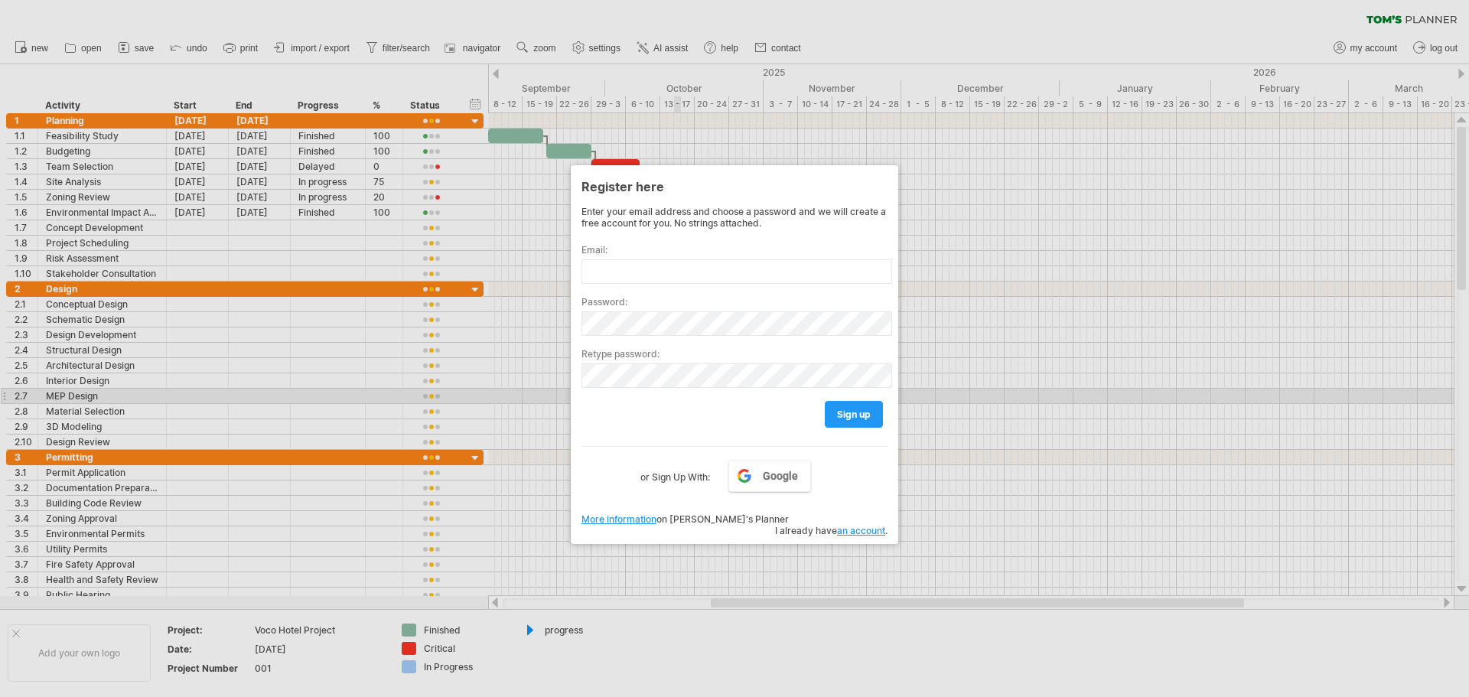
click at [1012, 392] on div at bounding box center [734, 348] width 1469 height 697
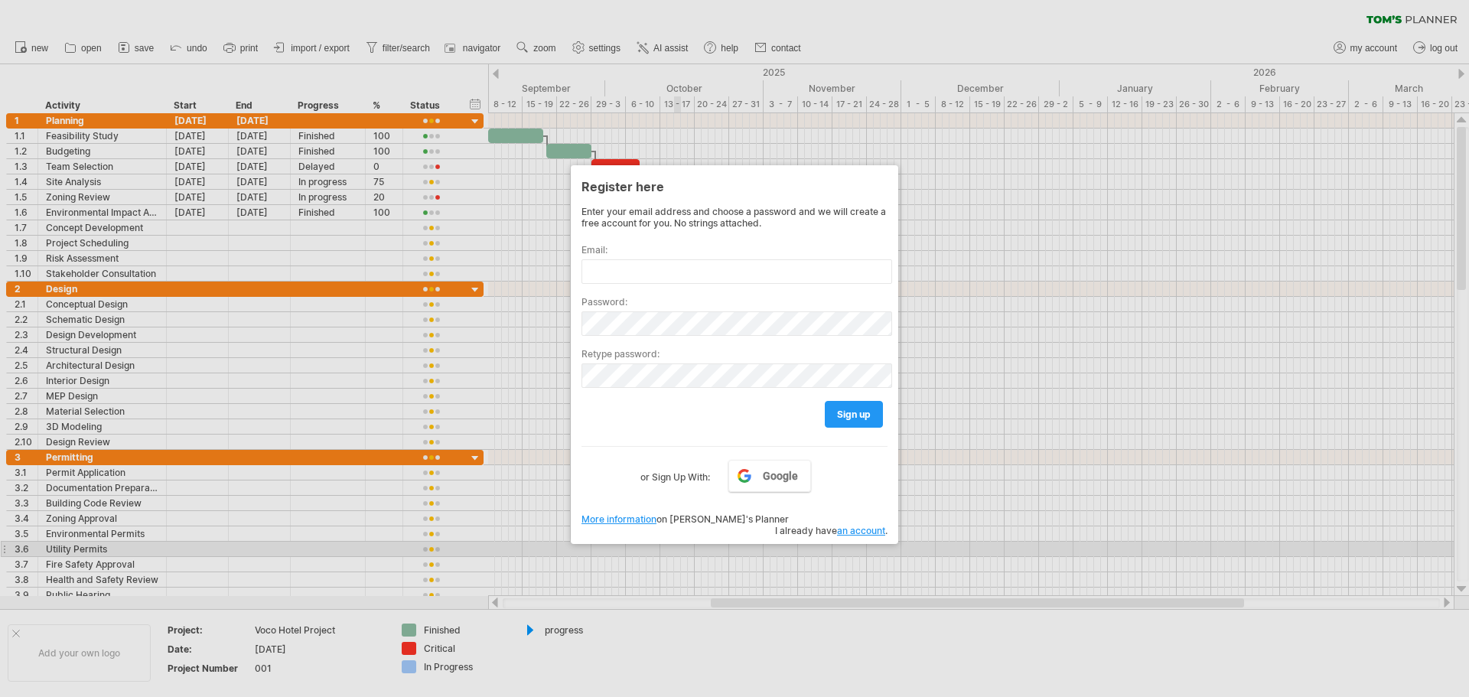
click at [1064, 551] on div at bounding box center [734, 348] width 1469 height 697
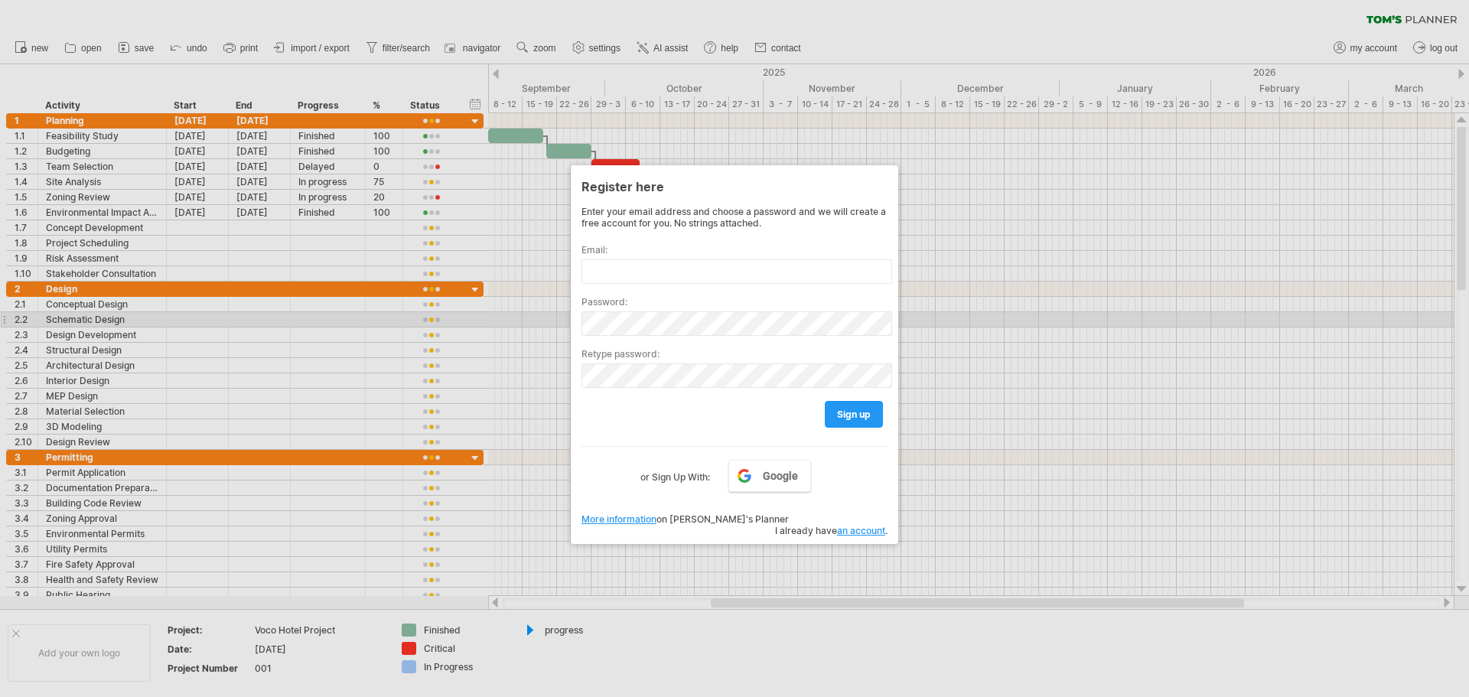
click at [995, 325] on div at bounding box center [734, 348] width 1469 height 697
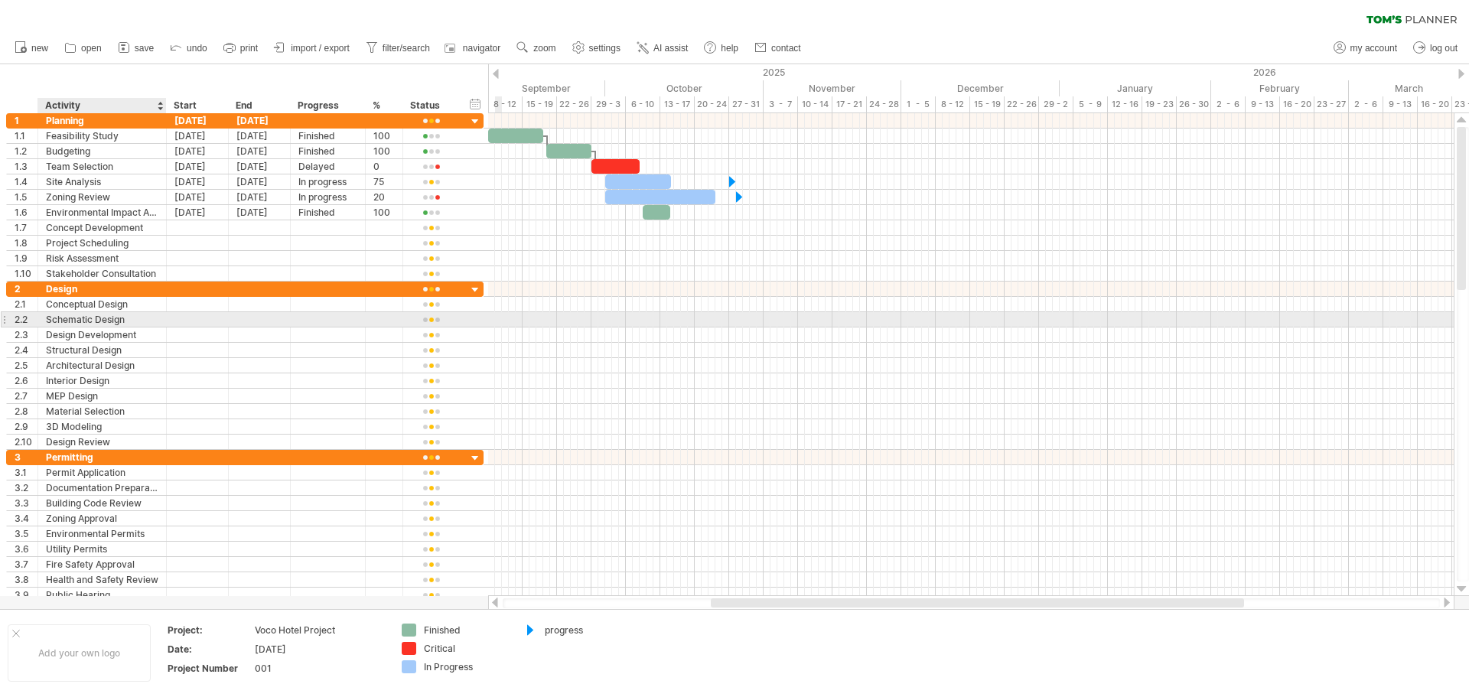
click at [64, 321] on div "Schematic Design" at bounding box center [102, 319] width 112 height 15
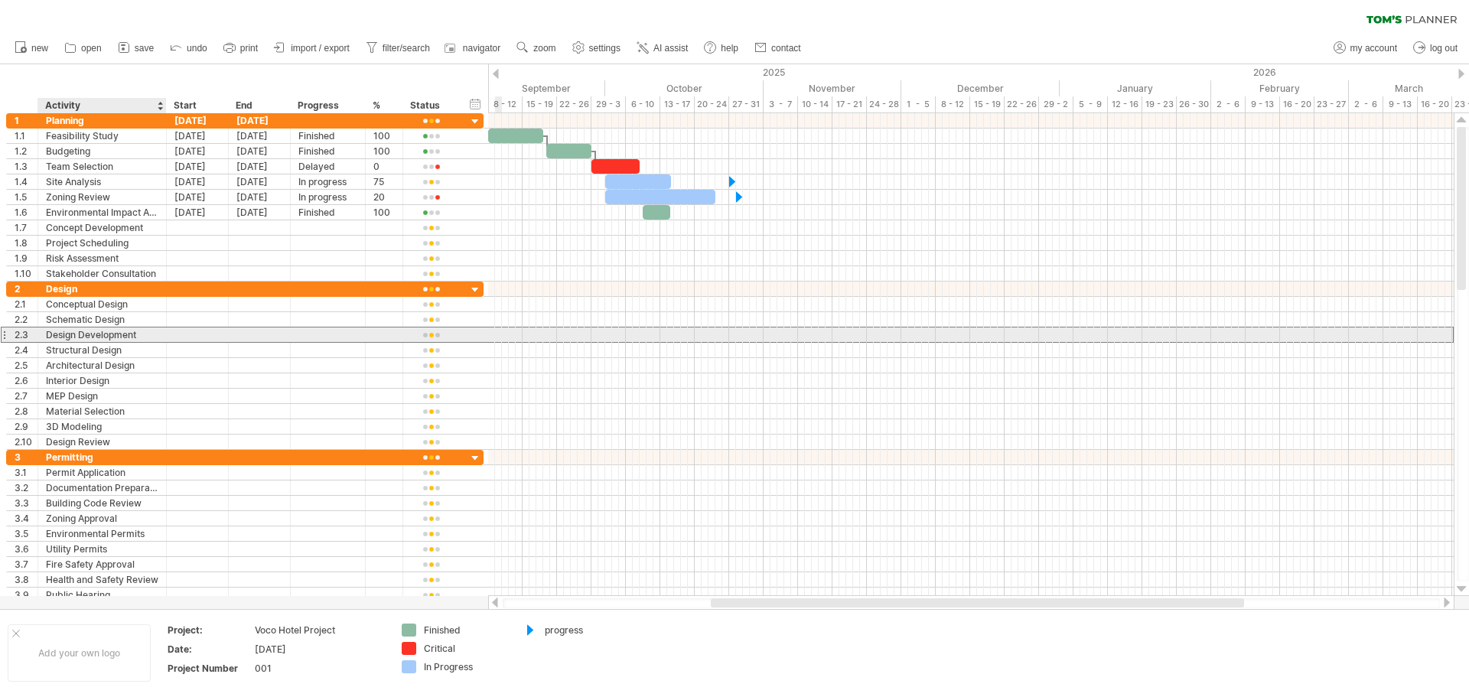
click at [67, 331] on div "Design Development" at bounding box center [102, 334] width 112 height 15
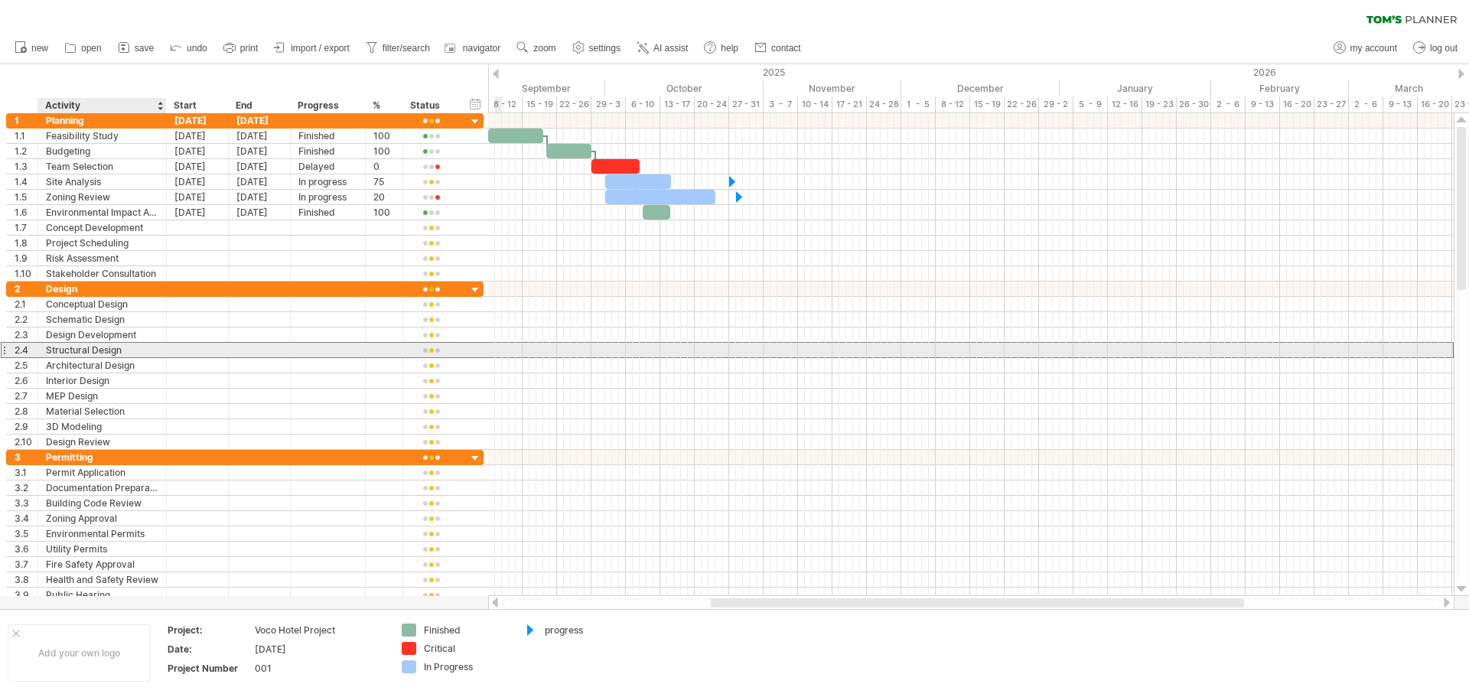
click at [64, 345] on div "Structural Design" at bounding box center [102, 350] width 112 height 15
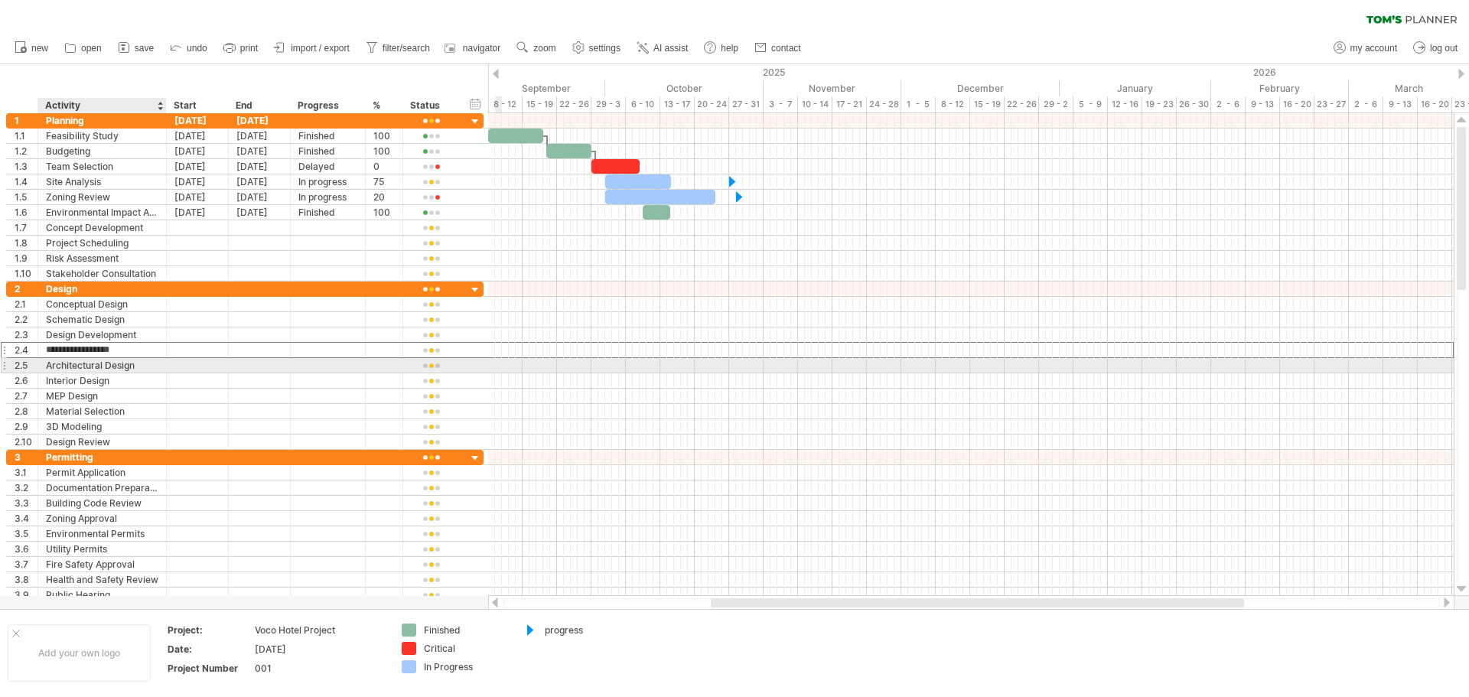
click at [65, 361] on div "Architectural Design" at bounding box center [102, 365] width 112 height 15
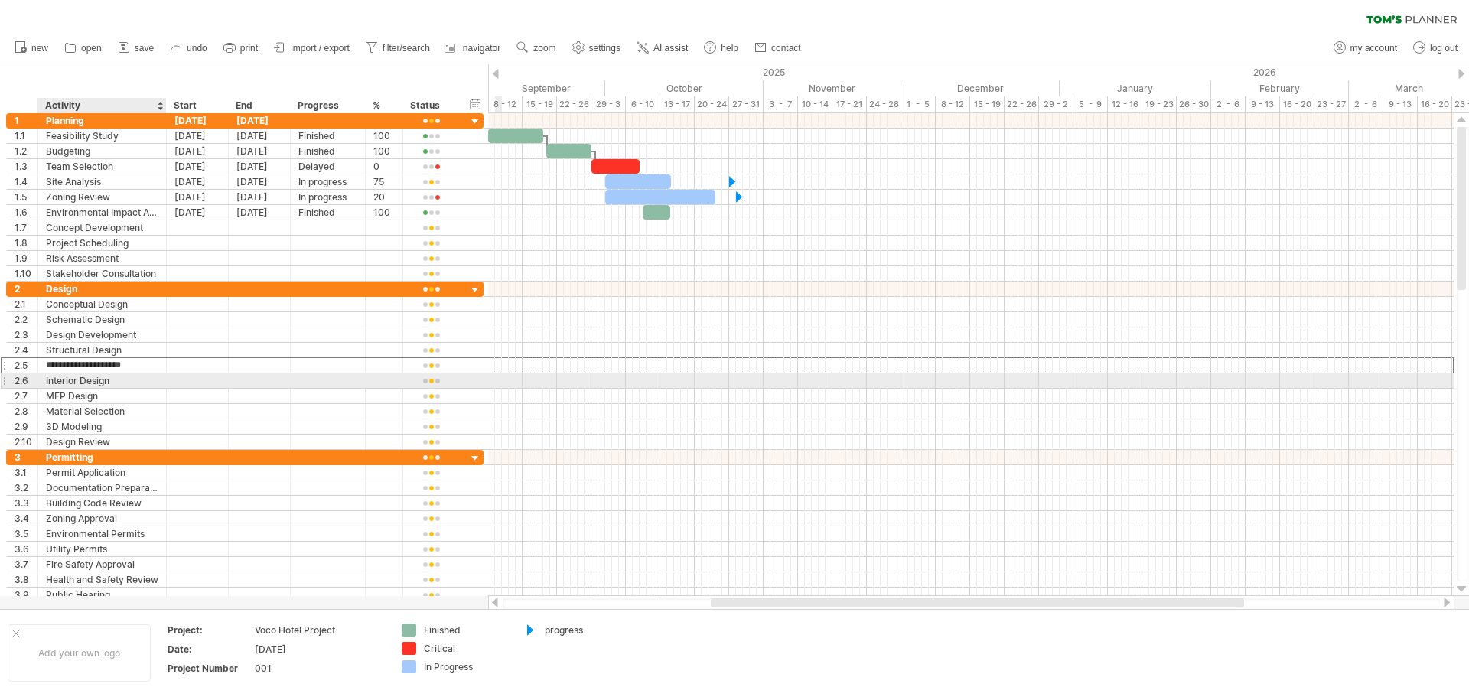
click at [64, 376] on div "Interior Design" at bounding box center [102, 380] width 112 height 15
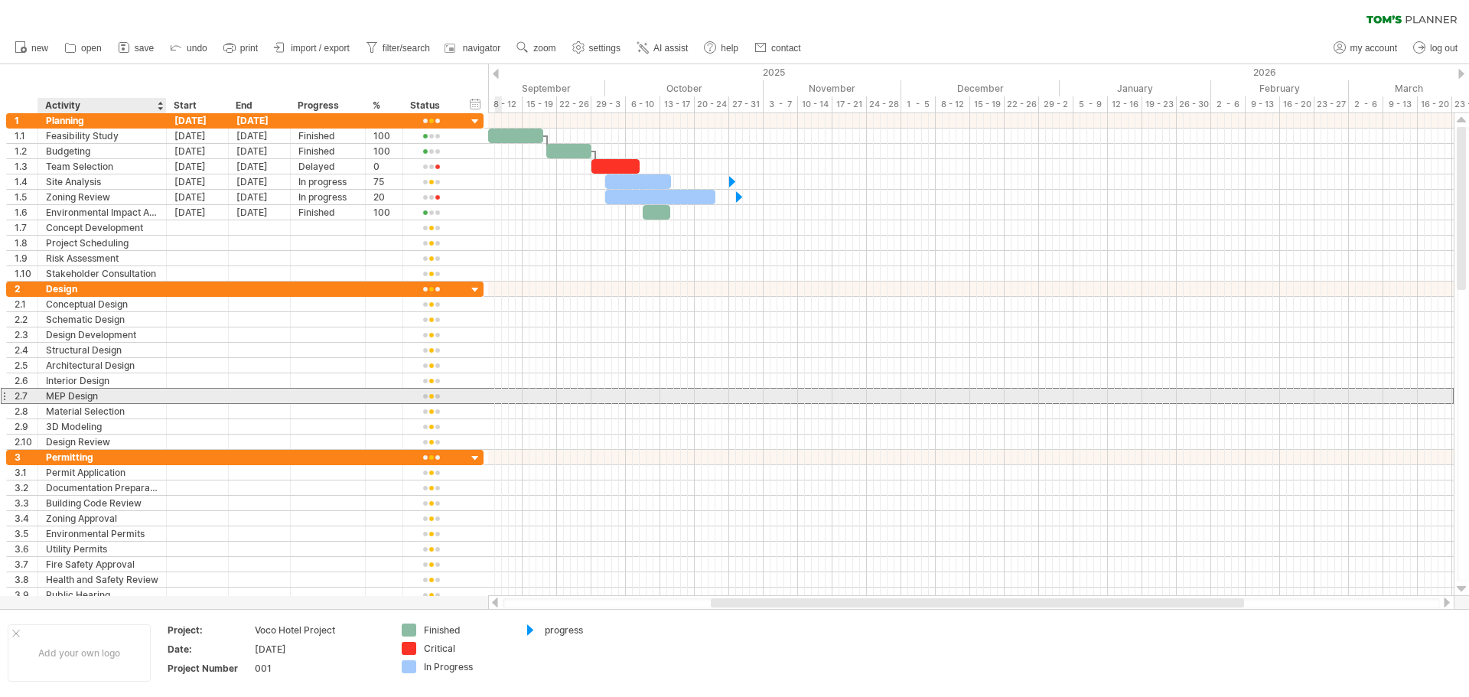
click at [64, 390] on div "MEP Design" at bounding box center [102, 396] width 112 height 15
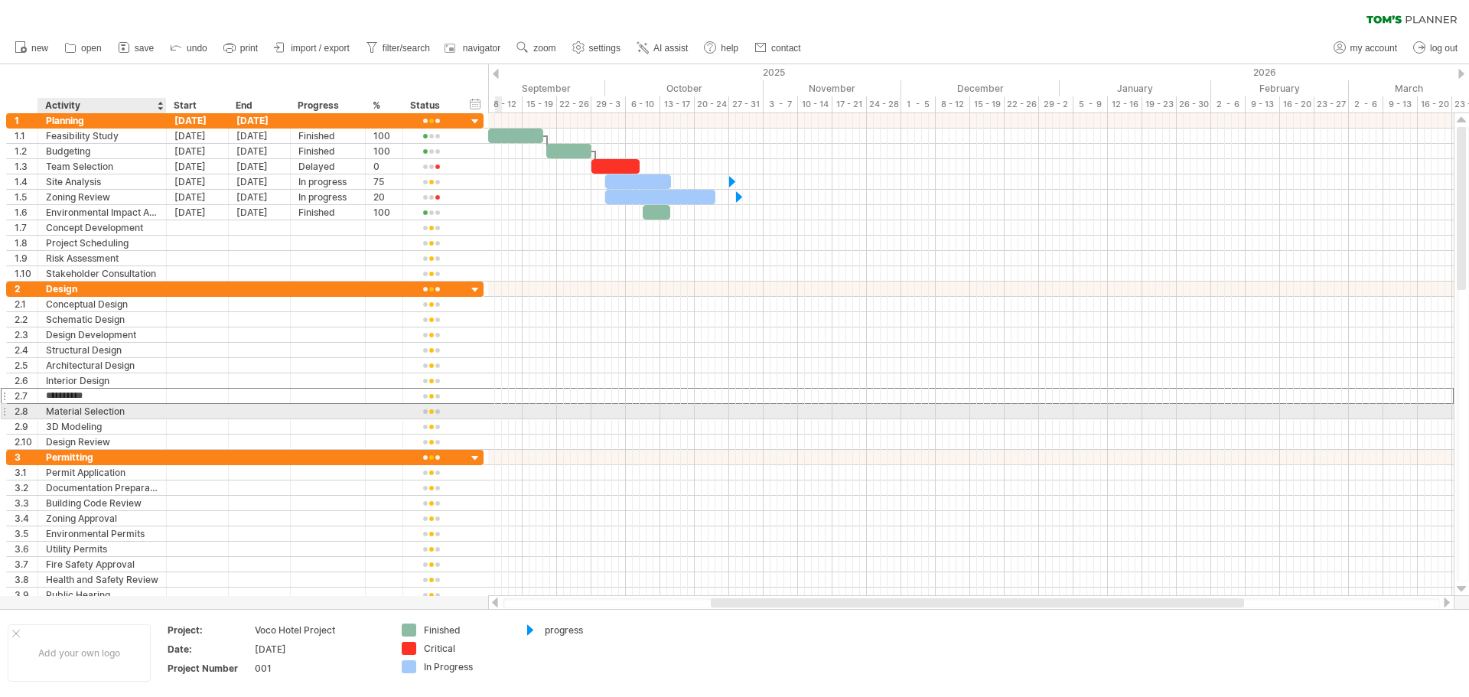
click at [64, 411] on div "Material Selection" at bounding box center [102, 411] width 112 height 15
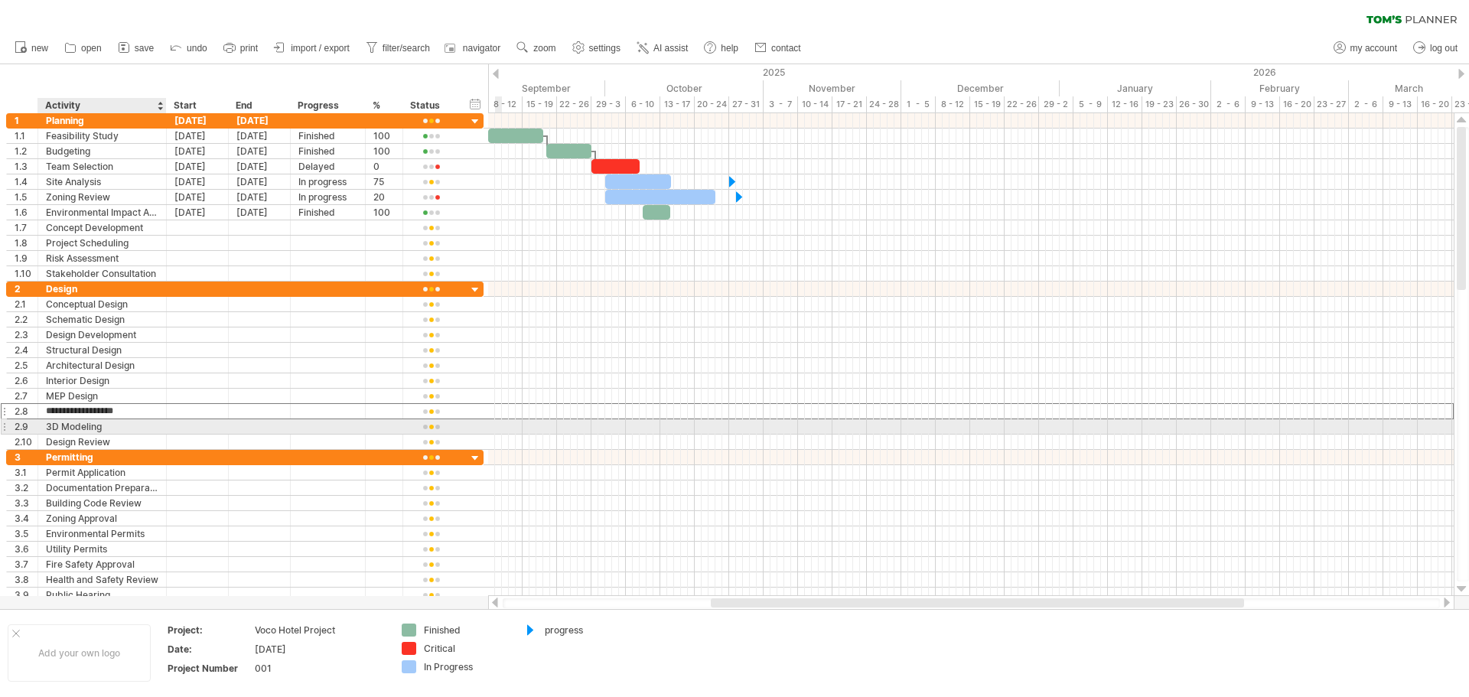
click at [64, 420] on div "3D Modeling" at bounding box center [102, 426] width 112 height 15
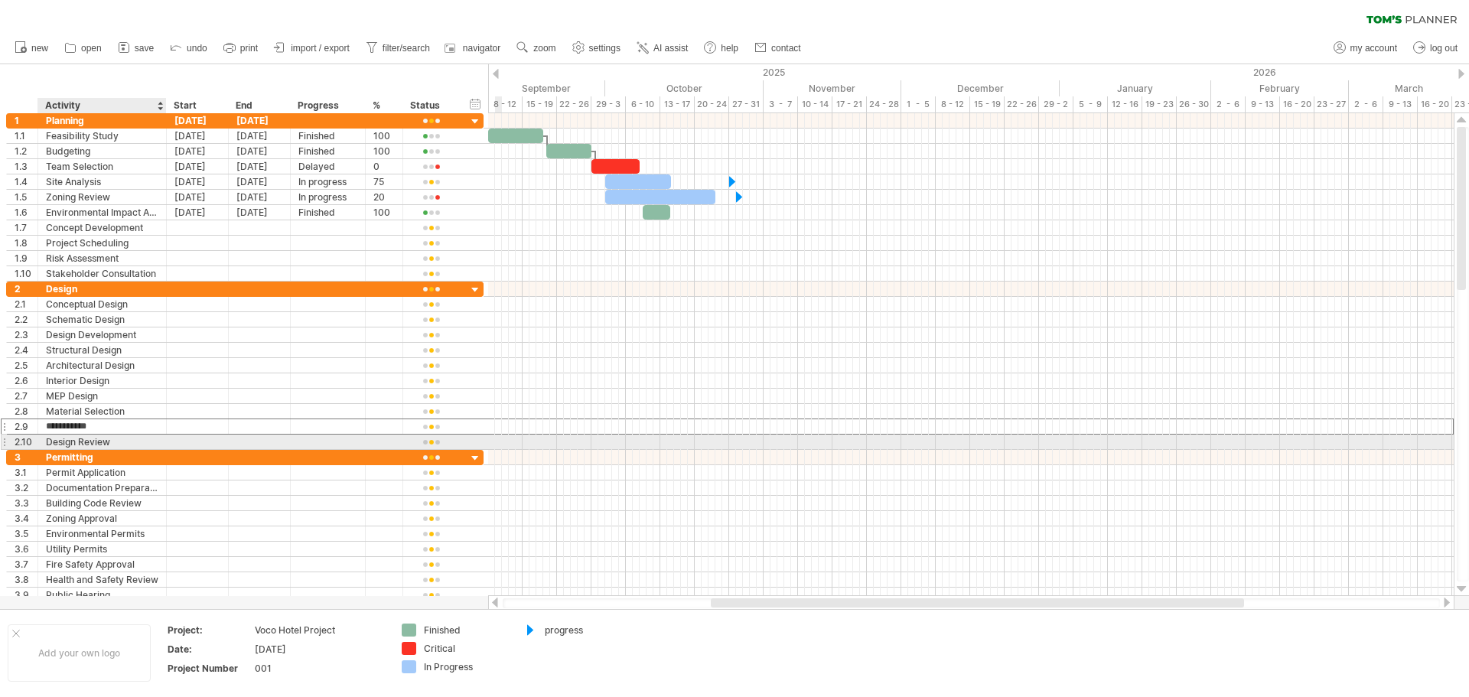
click at [64, 437] on div "Design Review" at bounding box center [102, 442] width 112 height 15
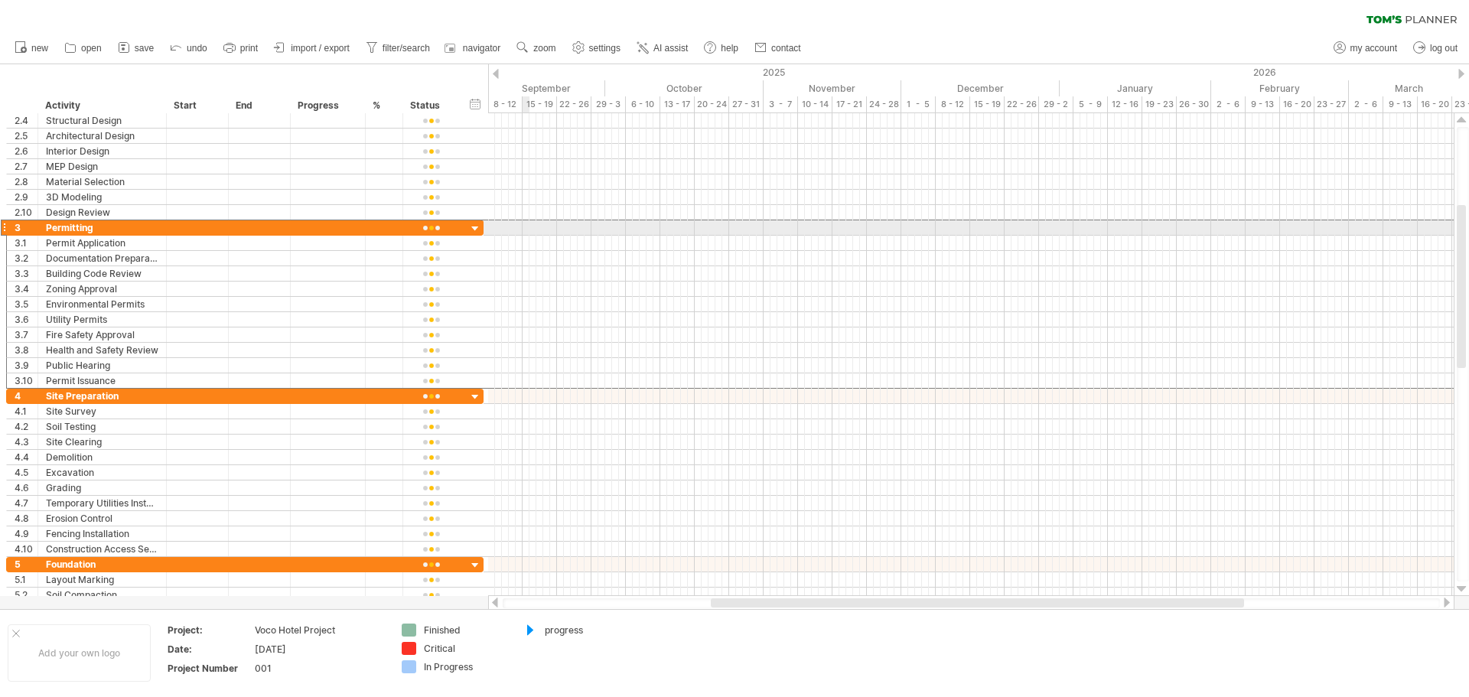
click at [5, 229] on div at bounding box center [4, 228] width 6 height 16
click at [2, 229] on div at bounding box center [4, 228] width 6 height 16
click at [479, 229] on div at bounding box center [475, 229] width 15 height 15
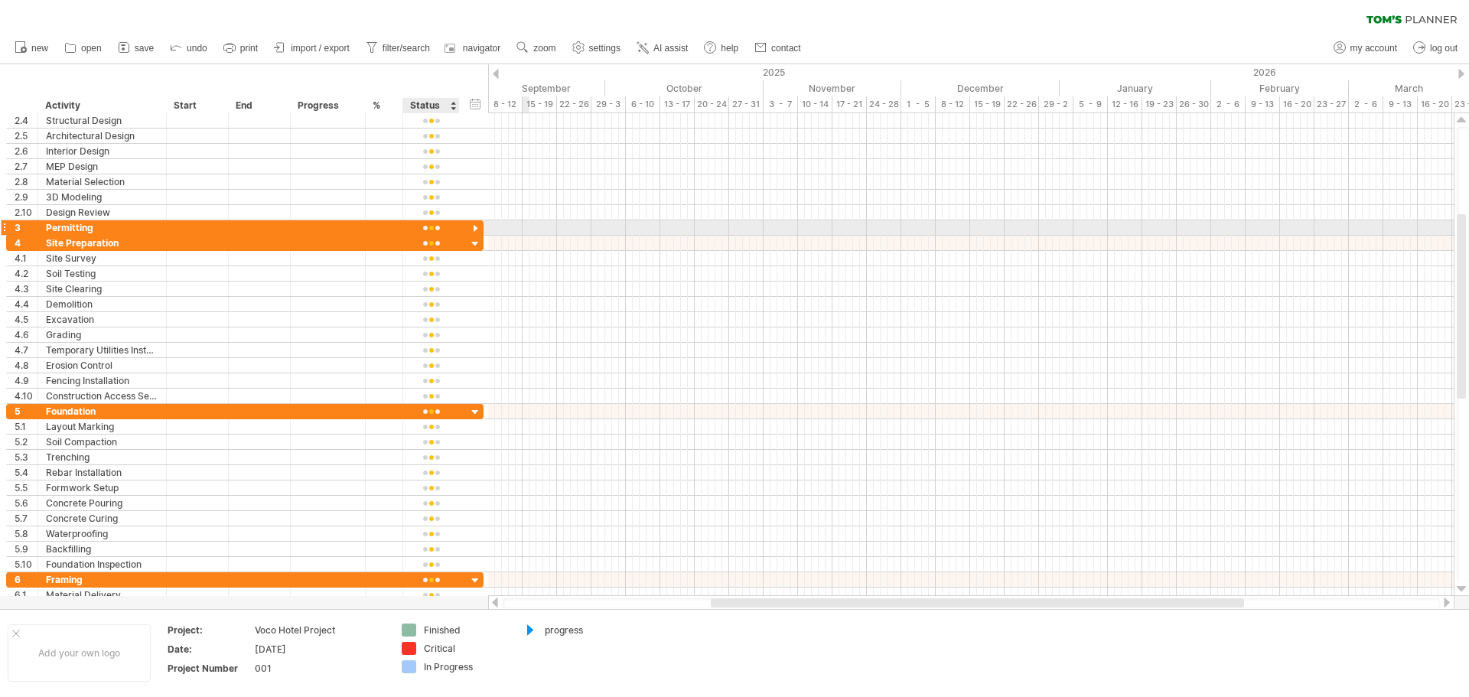
click at [479, 229] on div at bounding box center [475, 229] width 15 height 15
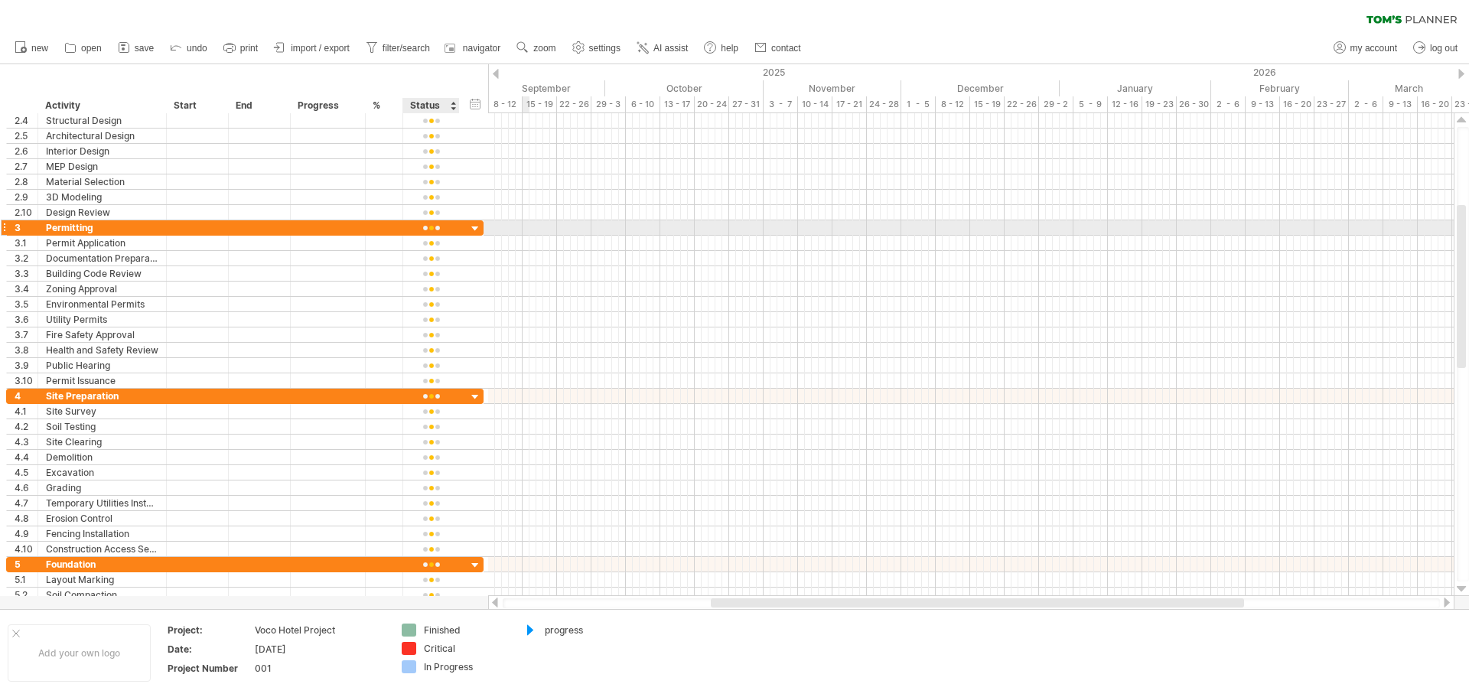
click at [479, 229] on div at bounding box center [475, 229] width 15 height 15
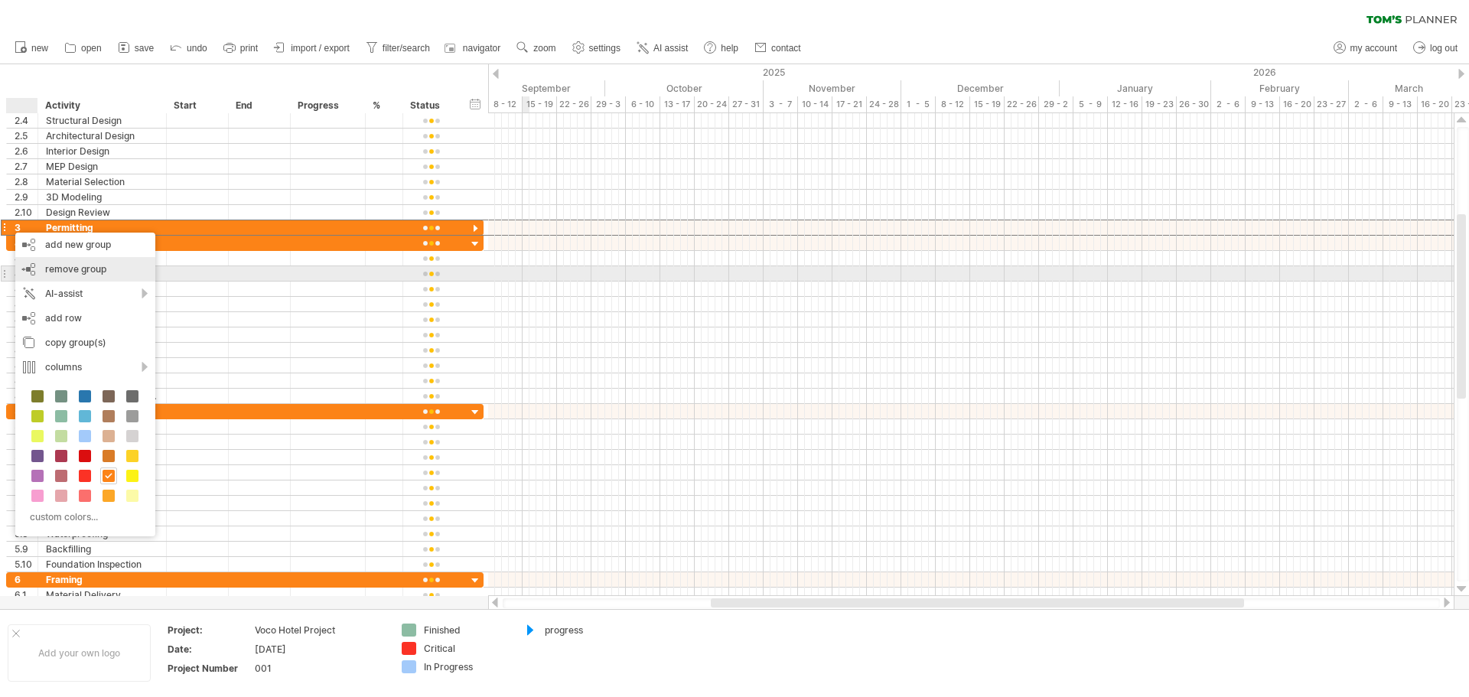
click at [52, 270] on span "remove group" at bounding box center [75, 268] width 61 height 11
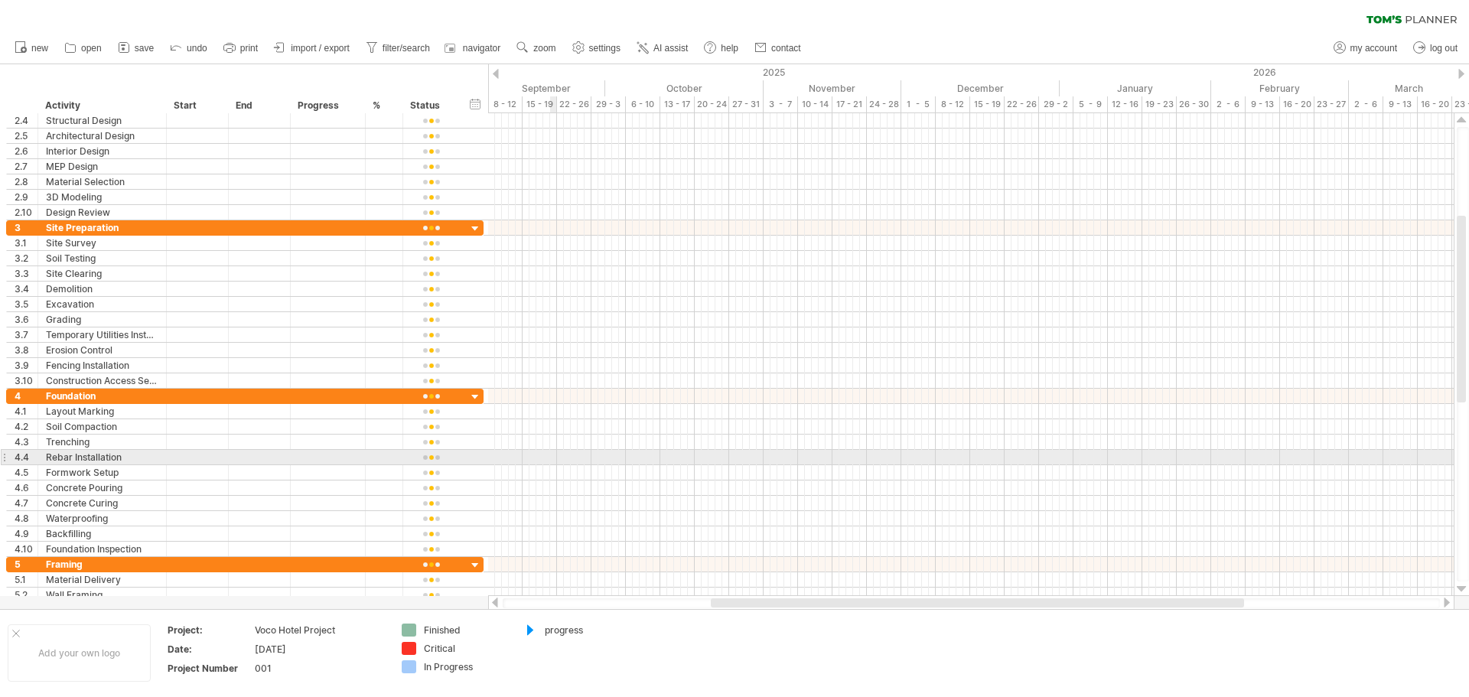
click at [555, 454] on div at bounding box center [971, 457] width 966 height 15
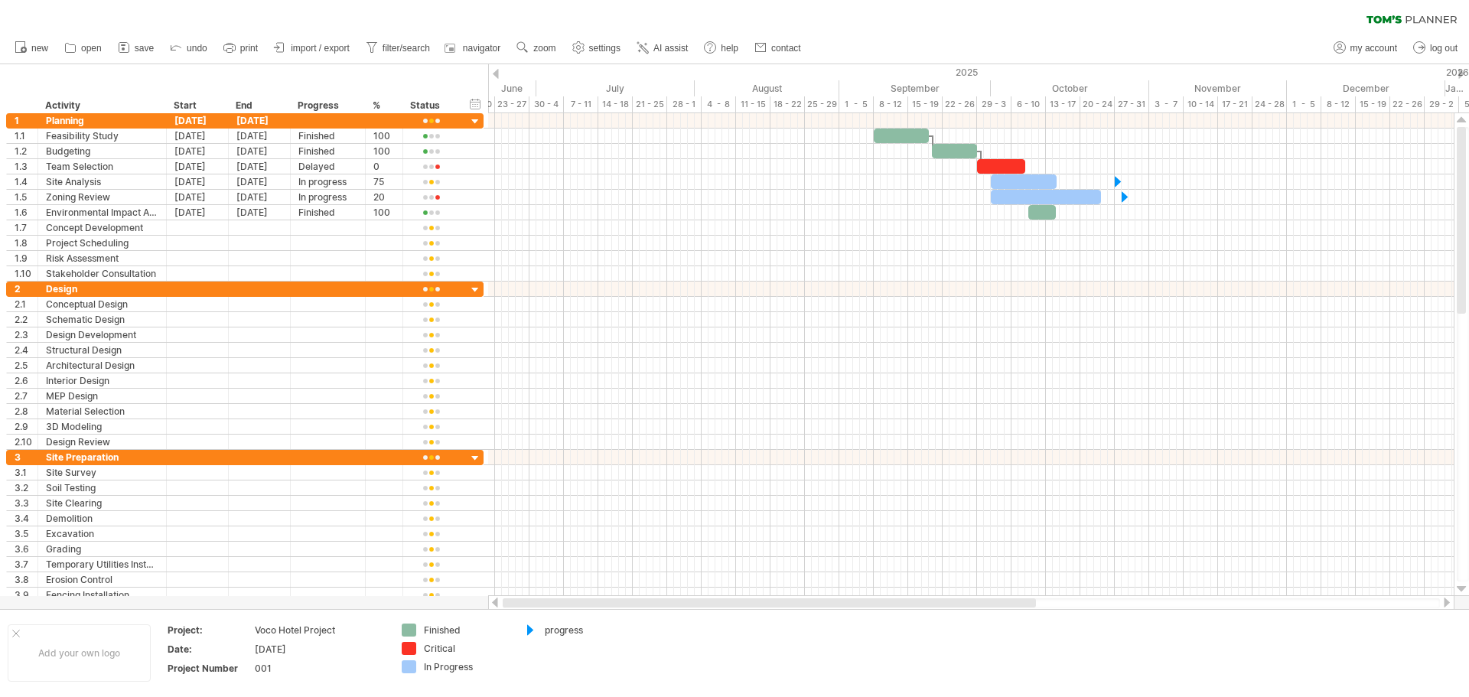
drag, startPoint x: 770, startPoint y: 603, endPoint x: 495, endPoint y: 601, distance: 274.7
click at [495, 601] on div at bounding box center [971, 602] width 966 height 15
click at [1420, 601] on div at bounding box center [1421, 604] width 25 height 11
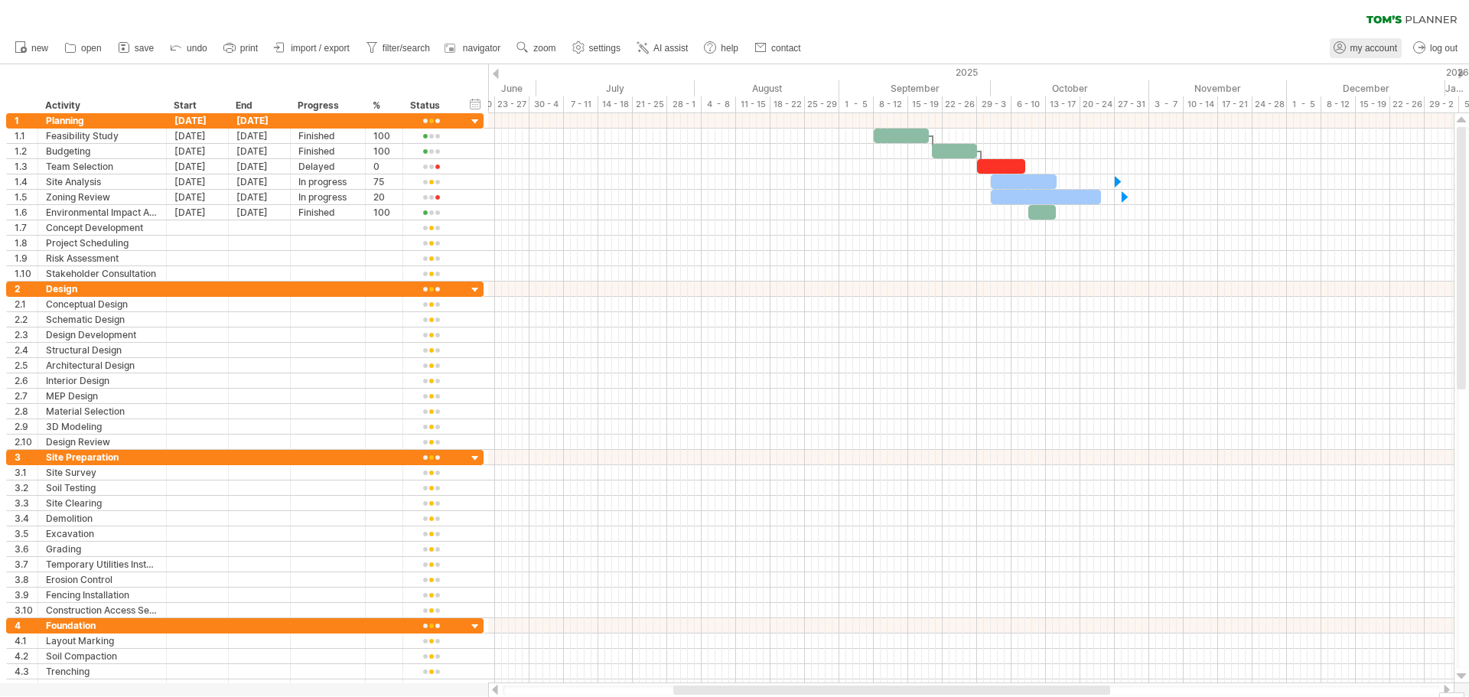
click at [1361, 47] on span "my account" at bounding box center [1373, 48] width 47 height 11
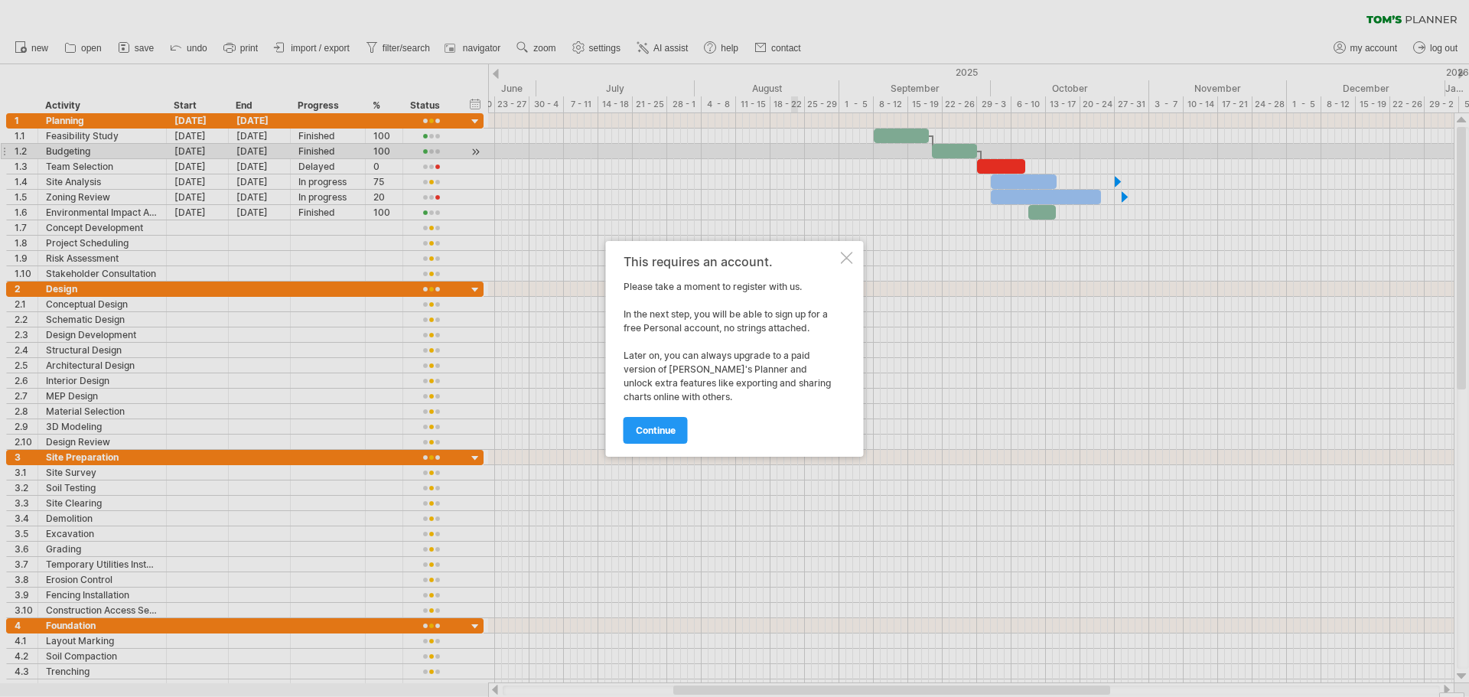
click at [841, 259] on div at bounding box center [847, 258] width 12 height 12
